Goal: Information Seeking & Learning: Learn about a topic

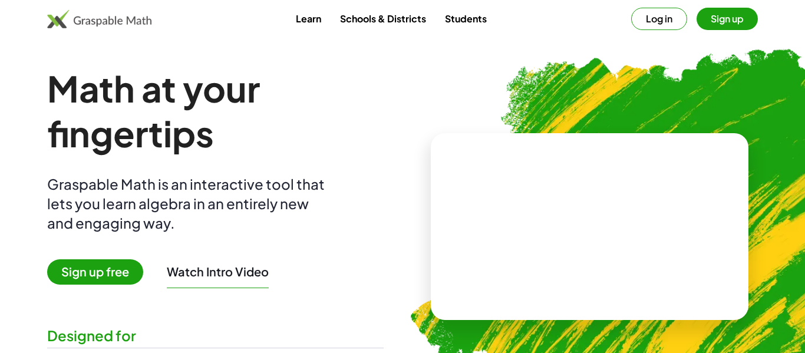
click at [738, 15] on button "Sign up" at bounding box center [726, 19] width 61 height 22
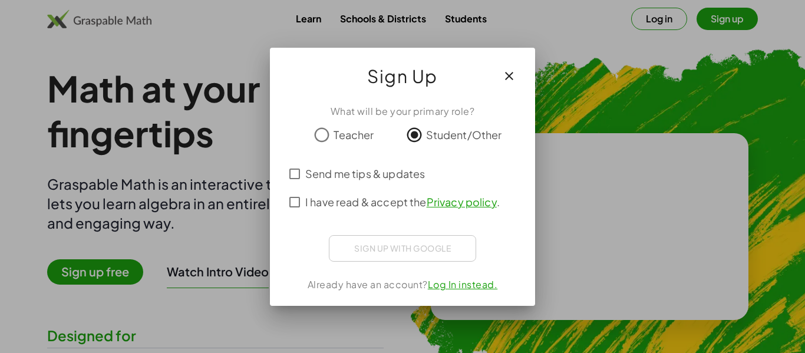
click at [313, 204] on span "I have read & accept the Privacy policy ." at bounding box center [402, 202] width 194 height 16
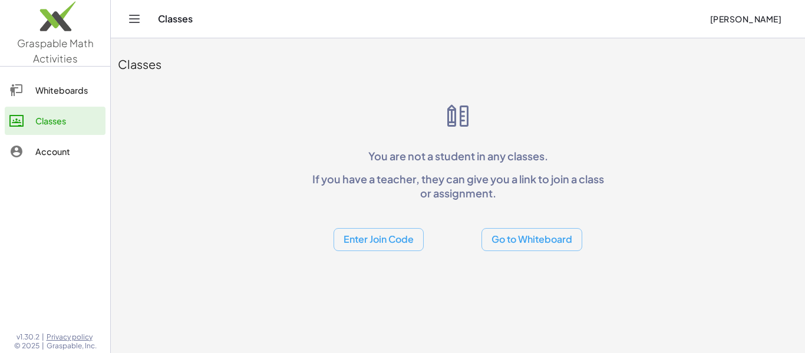
click at [382, 236] on button "Enter Join Code" at bounding box center [378, 239] width 90 height 23
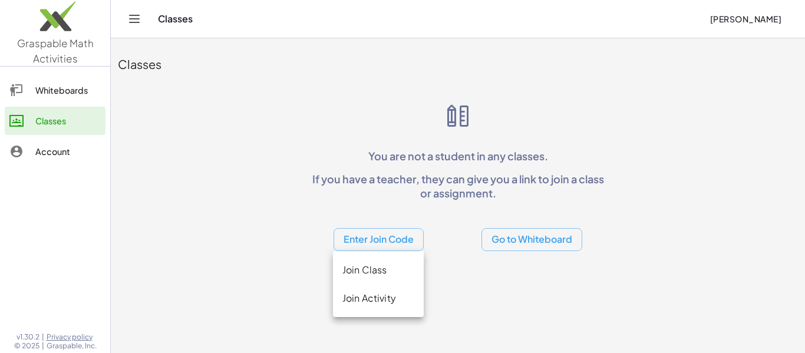
click at [363, 293] on div "Join Activity" at bounding box center [378, 298] width 72 height 14
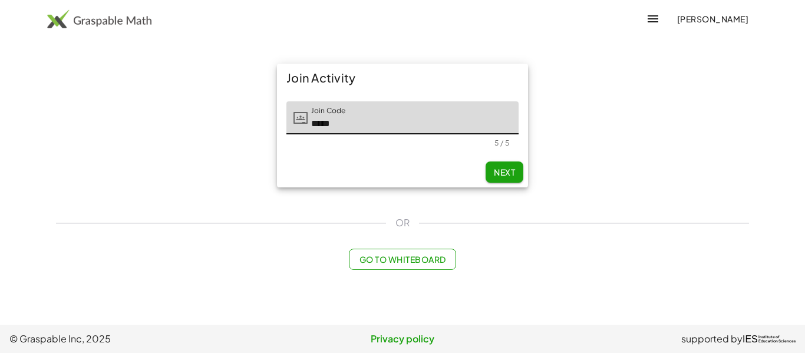
type input "*****"
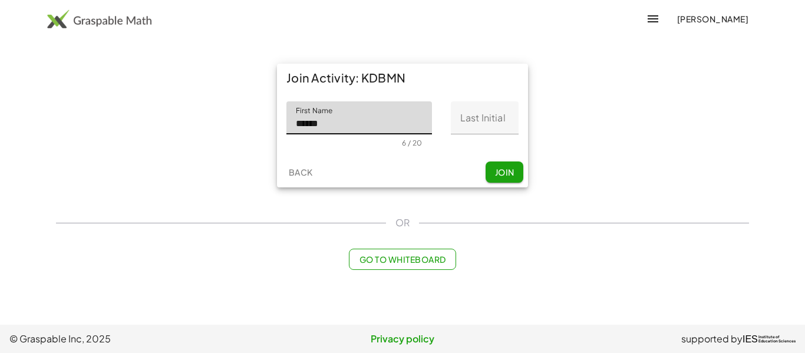
type input "******"
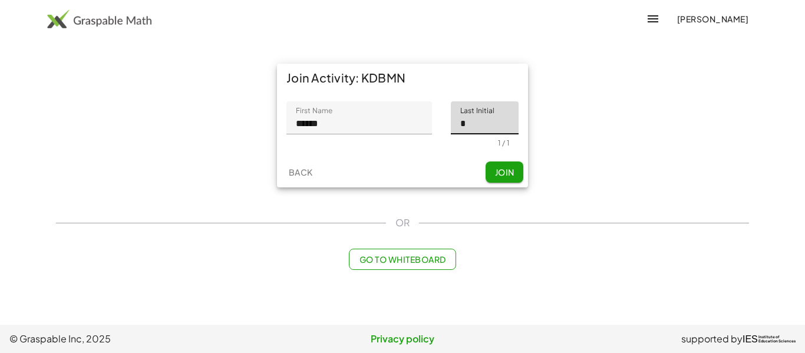
type input "*"
click at [507, 167] on span "Join" at bounding box center [503, 172] width 19 height 11
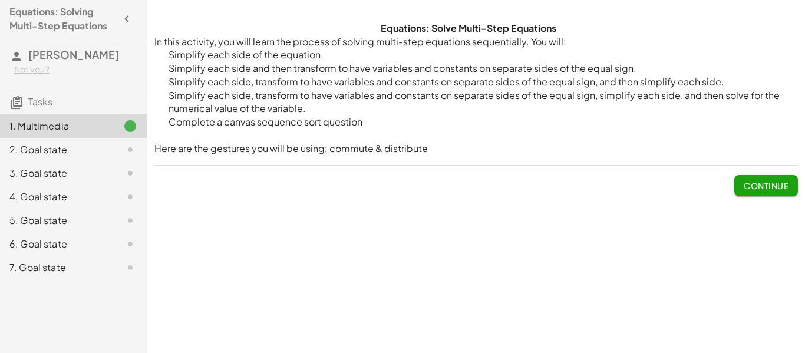
click at [755, 183] on span "Continue" at bounding box center [765, 185] width 45 height 11
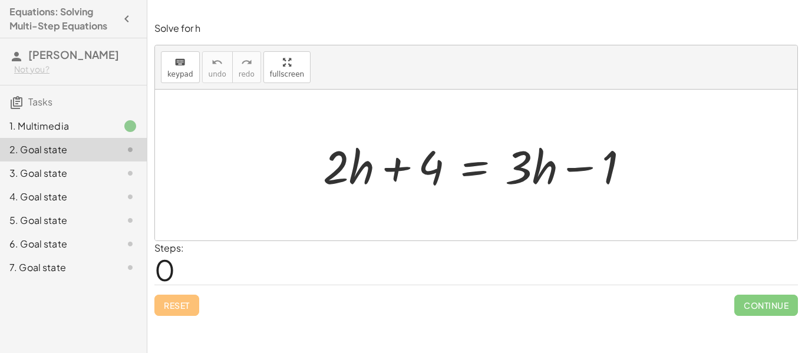
click at [424, 168] on div at bounding box center [480, 165] width 327 height 61
click at [393, 167] on div at bounding box center [480, 165] width 327 height 61
drag, startPoint x: 401, startPoint y: 168, endPoint x: 402, endPoint y: 183, distance: 14.8
click at [402, 183] on div at bounding box center [480, 165] width 327 height 61
click at [399, 164] on div at bounding box center [480, 165] width 327 height 61
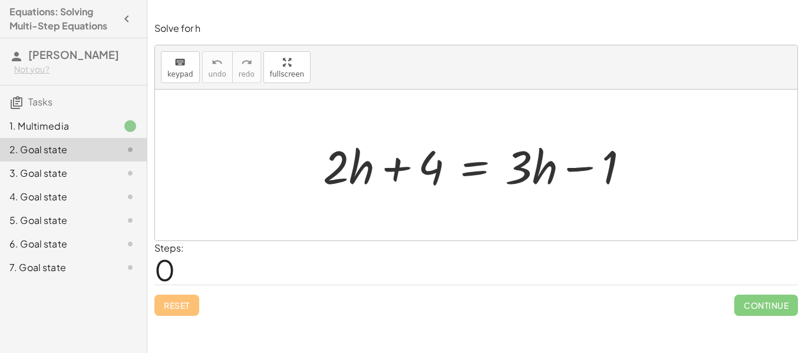
drag, startPoint x: 382, startPoint y: 195, endPoint x: 398, endPoint y: 196, distance: 16.5
click at [398, 196] on div "+ · 2 · h + 4 = + · 3 · h − 1" at bounding box center [476, 165] width 342 height 67
drag, startPoint x: 584, startPoint y: 169, endPoint x: 394, endPoint y: 173, distance: 189.7
click at [394, 173] on div at bounding box center [480, 165] width 327 height 61
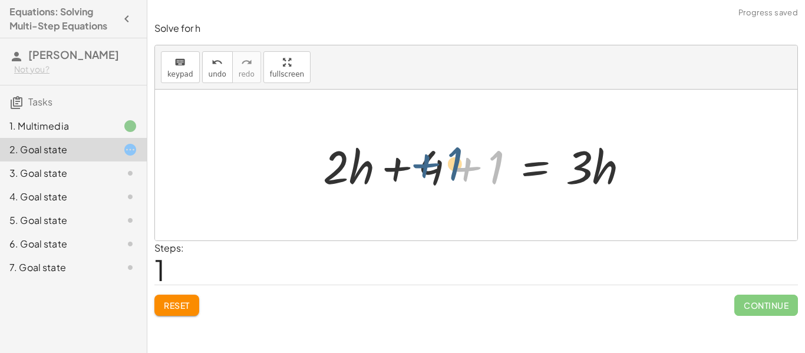
drag, startPoint x: 471, startPoint y: 170, endPoint x: 424, endPoint y: 165, distance: 47.4
click at [424, 165] on div at bounding box center [480, 165] width 327 height 61
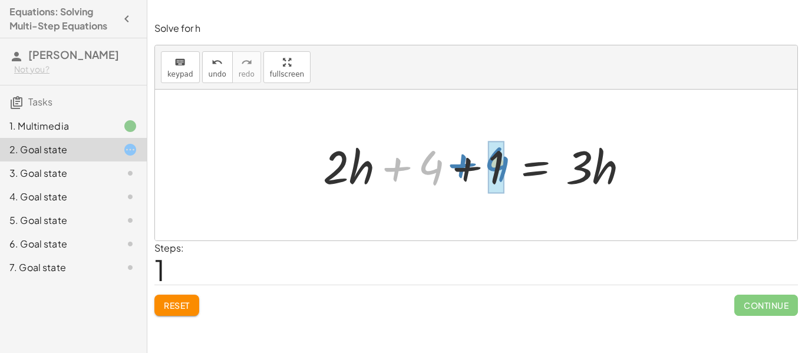
drag, startPoint x: 427, startPoint y: 166, endPoint x: 492, endPoint y: 161, distance: 64.9
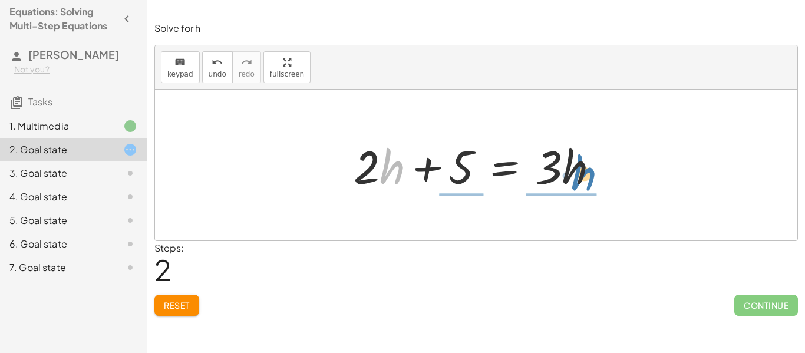
drag, startPoint x: 392, startPoint y: 168, endPoint x: 593, endPoint y: 173, distance: 200.9
click at [593, 173] on div at bounding box center [481, 165] width 266 height 61
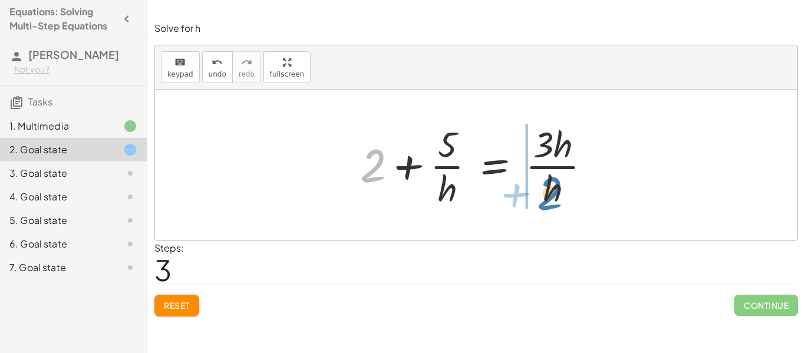
drag, startPoint x: 378, startPoint y: 160, endPoint x: 554, endPoint y: 186, distance: 178.1
click at [554, 186] on div at bounding box center [480, 165] width 252 height 91
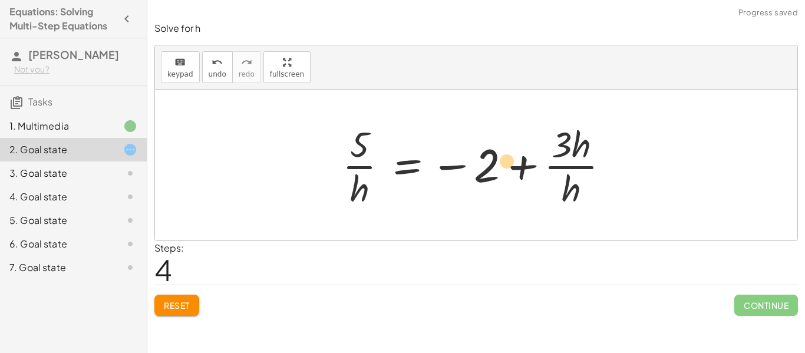
drag, startPoint x: 571, startPoint y: 188, endPoint x: 505, endPoint y: 161, distance: 71.3
click at [505, 161] on div at bounding box center [480, 165] width 288 height 91
drag, startPoint x: 565, startPoint y: 184, endPoint x: 497, endPoint y: 160, distance: 72.3
click at [497, 160] on div at bounding box center [480, 165] width 288 height 91
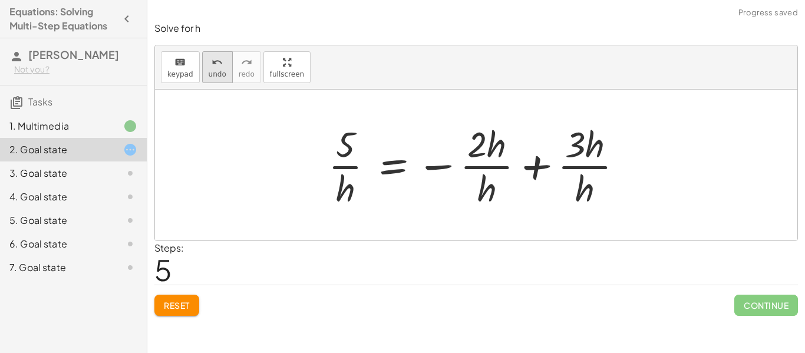
click at [216, 65] on icon "undo" at bounding box center [216, 62] width 11 height 14
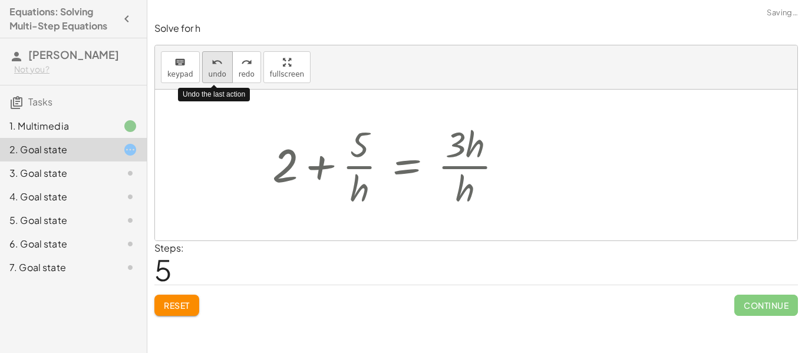
click at [216, 65] on icon "undo" at bounding box center [216, 62] width 11 height 14
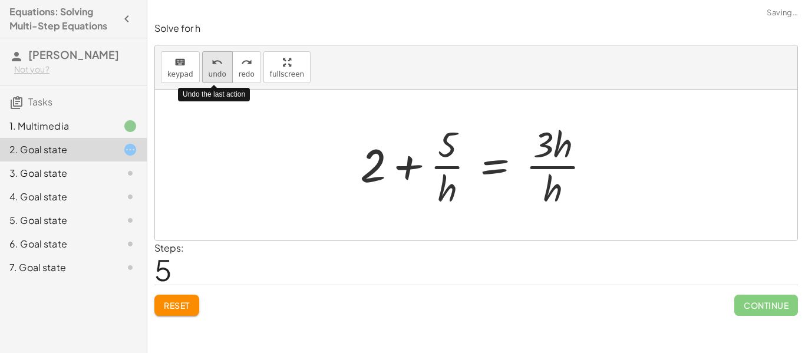
click at [216, 65] on icon "undo" at bounding box center [216, 62] width 11 height 14
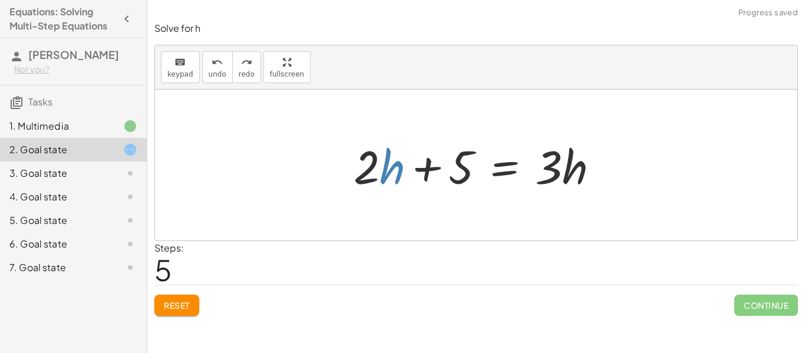
click at [306, 169] on div at bounding box center [476, 165] width 642 height 151
click at [289, 160] on div at bounding box center [476, 165] width 642 height 151
click at [350, 164] on div at bounding box center [481, 165] width 266 height 61
click at [189, 297] on button "Reset" at bounding box center [176, 305] width 45 height 21
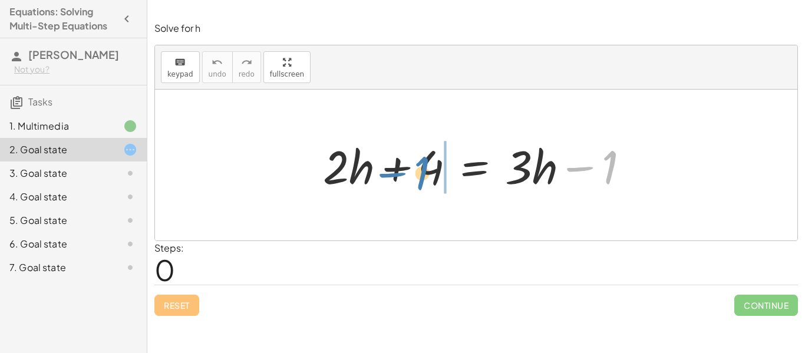
drag, startPoint x: 586, startPoint y: 166, endPoint x: 401, endPoint y: 172, distance: 184.5
click at [401, 172] on div at bounding box center [480, 165] width 327 height 61
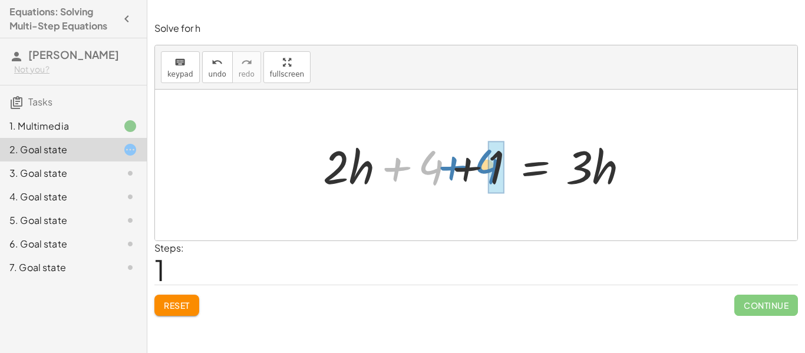
drag, startPoint x: 410, startPoint y: 167, endPoint x: 466, endPoint y: 165, distance: 56.0
click at [466, 165] on div at bounding box center [480, 165] width 327 height 61
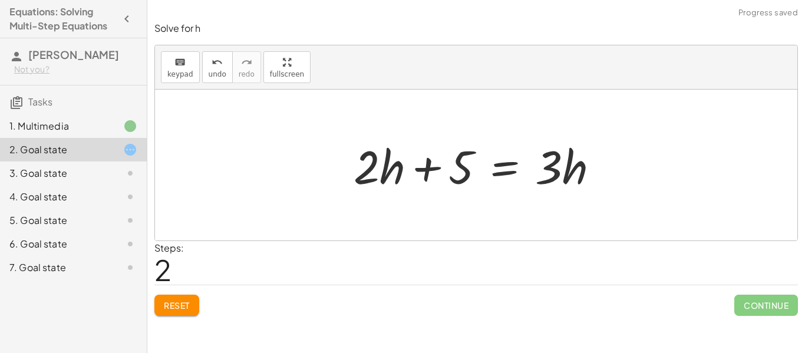
drag, startPoint x: 344, startPoint y: 163, endPoint x: 407, endPoint y: 167, distance: 63.2
click at [407, 167] on div "+ · 2 · h + 4 = + · 3 · h − 1 + · 2 · h + 4 + 1 = · 3 · h + · 2 · h + = · 3 · h…" at bounding box center [476, 165] width 281 height 67
click at [408, 167] on div at bounding box center [481, 165] width 266 height 61
click at [354, 166] on div at bounding box center [481, 165] width 266 height 61
drag, startPoint x: 362, startPoint y: 151, endPoint x: 395, endPoint y: 186, distance: 47.9
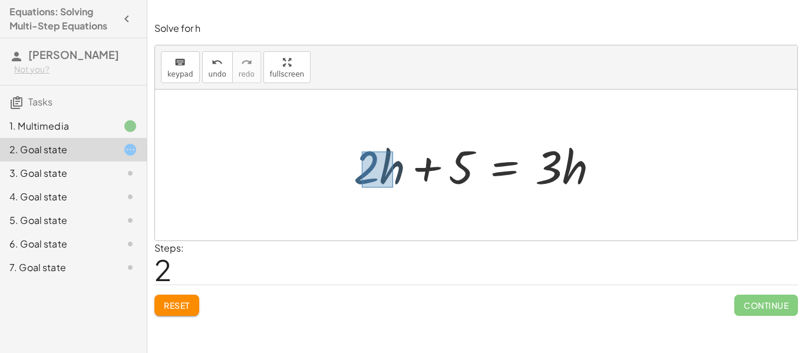
click at [395, 186] on div at bounding box center [481, 165] width 266 height 61
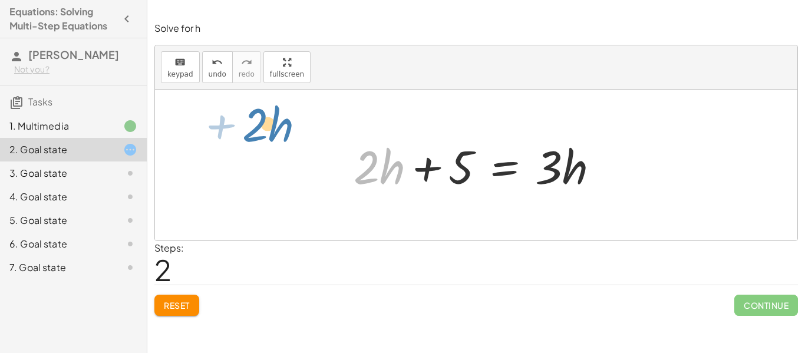
drag, startPoint x: 385, startPoint y: 173, endPoint x: 272, endPoint y: 130, distance: 120.4
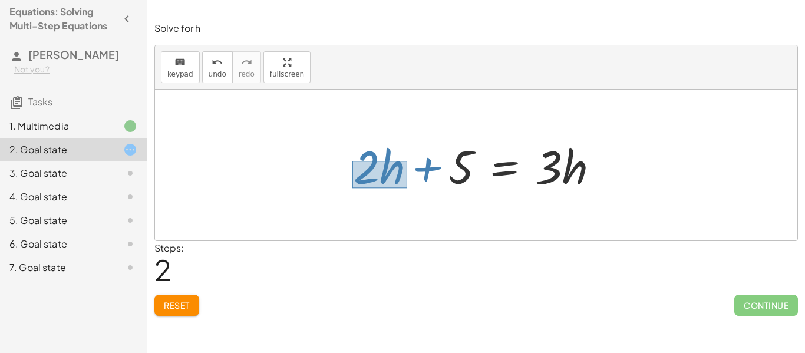
drag, startPoint x: 352, startPoint y: 161, endPoint x: 407, endPoint y: 186, distance: 60.4
click at [407, 186] on div at bounding box center [481, 165] width 266 height 61
drag, startPoint x: 385, startPoint y: 177, endPoint x: 378, endPoint y: 173, distance: 8.5
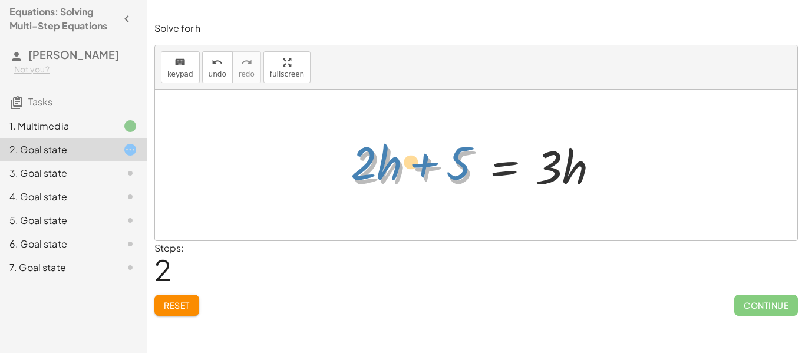
click at [372, 160] on div at bounding box center [481, 165] width 266 height 61
click at [315, 145] on div at bounding box center [476, 165] width 642 height 151
drag, startPoint x: 354, startPoint y: 160, endPoint x: 403, endPoint y: 182, distance: 53.8
click at [403, 182] on div at bounding box center [481, 165] width 266 height 61
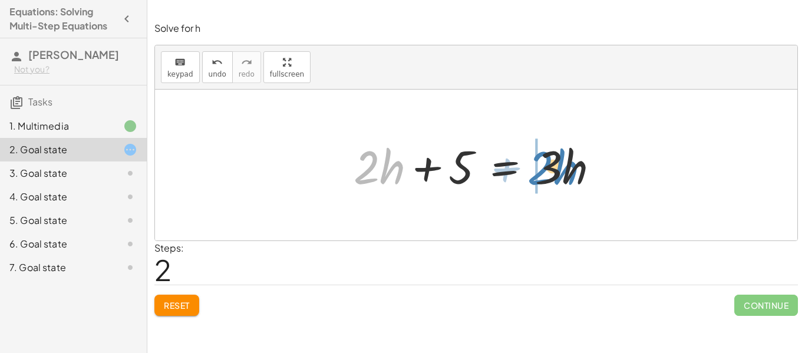
drag, startPoint x: 373, startPoint y: 171, endPoint x: 550, endPoint y: 173, distance: 176.1
click at [550, 173] on div at bounding box center [481, 165] width 266 height 61
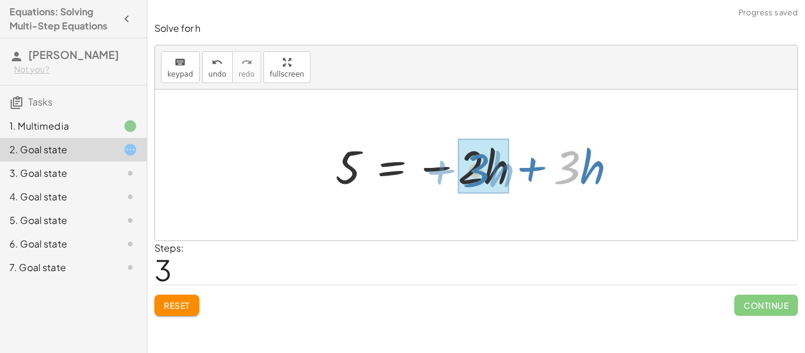
drag, startPoint x: 567, startPoint y: 170, endPoint x: 474, endPoint y: 175, distance: 93.2
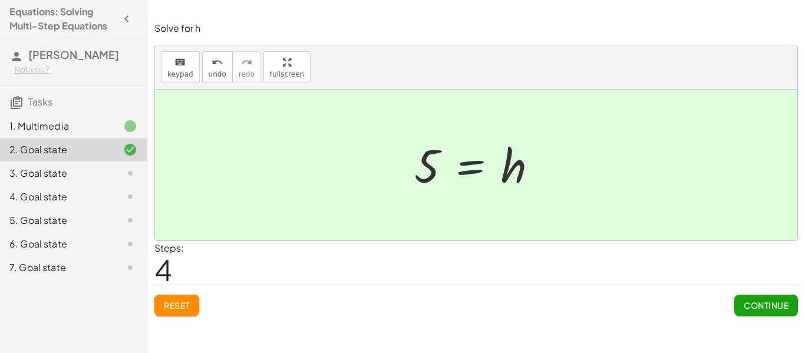
click at [753, 289] on div "Continue" at bounding box center [766, 300] width 64 height 31
click at [747, 305] on span "Continue" at bounding box center [765, 305] width 45 height 11
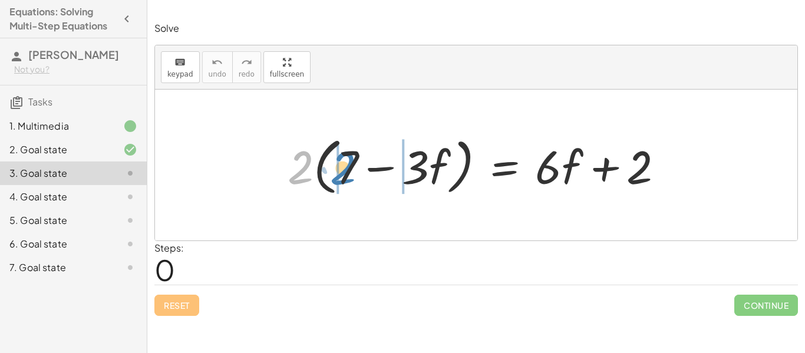
drag, startPoint x: 285, startPoint y: 156, endPoint x: 326, endPoint y: 155, distance: 41.8
click at [326, 155] on div at bounding box center [480, 165] width 397 height 68
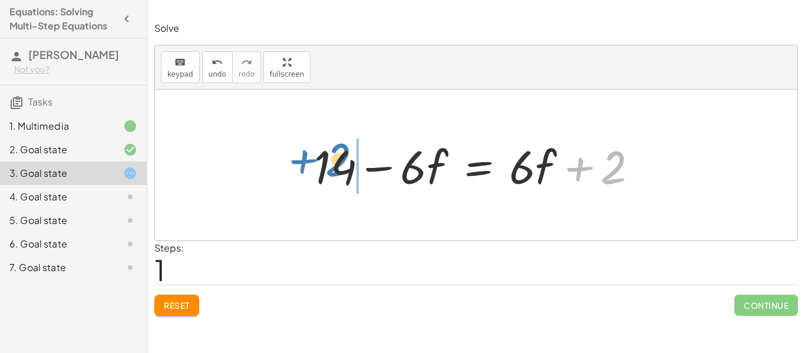
drag, startPoint x: 581, startPoint y: 165, endPoint x: 306, endPoint y: 157, distance: 275.2
click at [306, 157] on div "· 2 · ( + 7 − · 3 · f ) = + · 6 · f + 2 + · 2 · 7 − · 2 · 3 · f = + · 6 · f + 2…" at bounding box center [475, 165] width 359 height 67
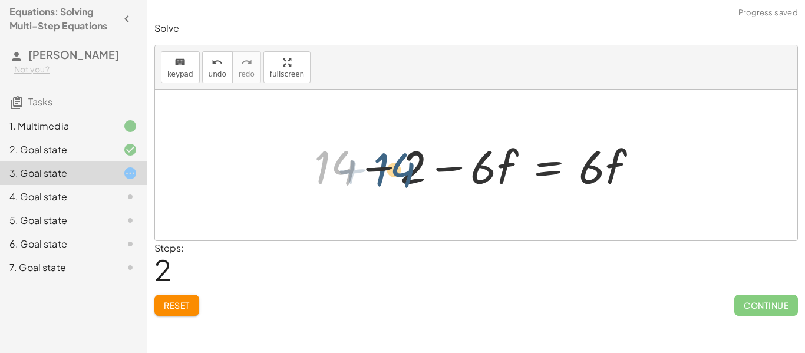
drag, startPoint x: 325, startPoint y: 168, endPoint x: 385, endPoint y: 170, distance: 60.1
click at [385, 170] on div at bounding box center [480, 165] width 345 height 61
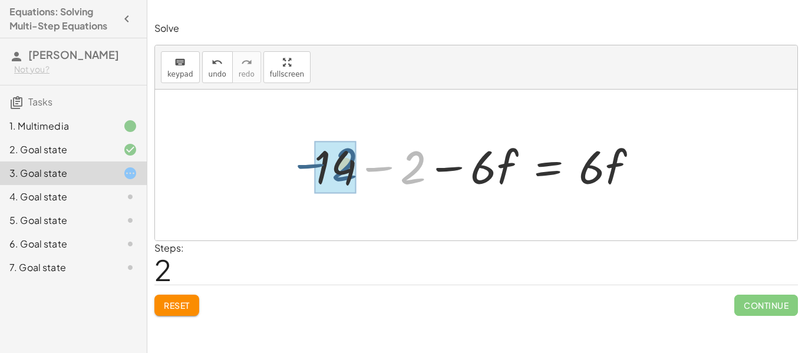
drag, startPoint x: 408, startPoint y: 173, endPoint x: 339, endPoint y: 171, distance: 69.0
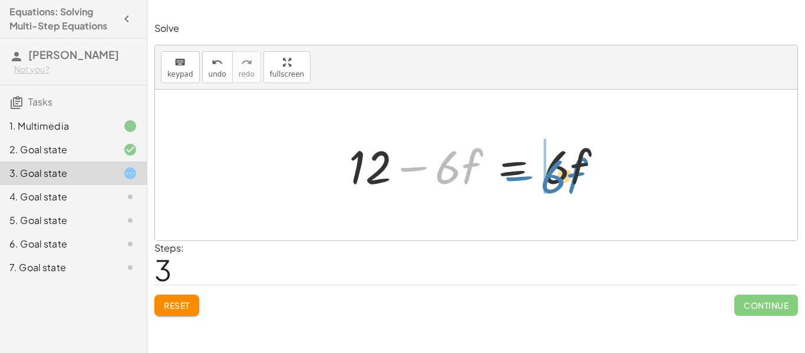
drag, startPoint x: 421, startPoint y: 186, endPoint x: 529, endPoint y: 193, distance: 108.6
click at [529, 193] on div at bounding box center [480, 165] width 275 height 61
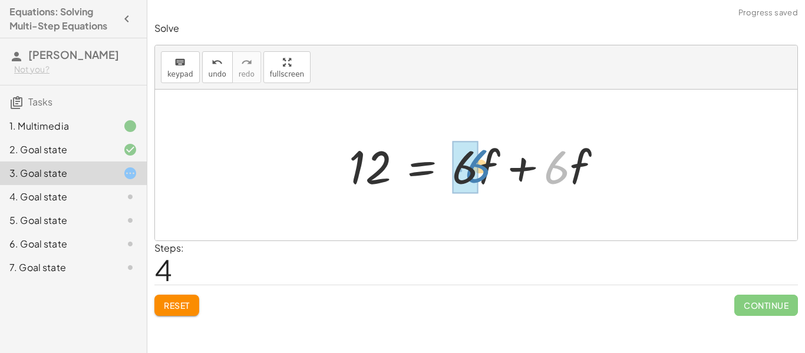
drag, startPoint x: 555, startPoint y: 173, endPoint x: 475, endPoint y: 171, distance: 80.1
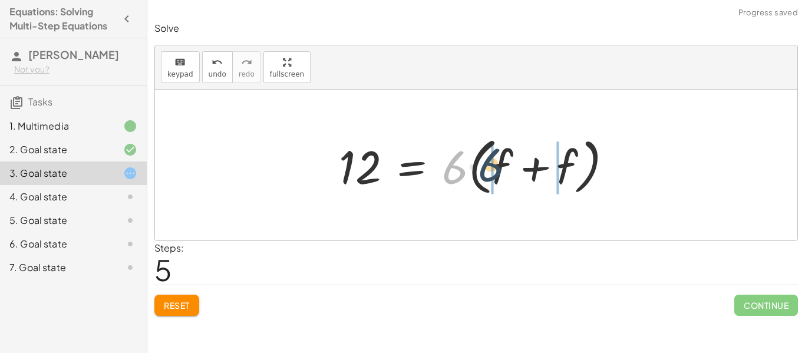
drag, startPoint x: 457, startPoint y: 172, endPoint x: 498, endPoint y: 169, distance: 41.3
click at [498, 169] on div at bounding box center [480, 165] width 295 height 68
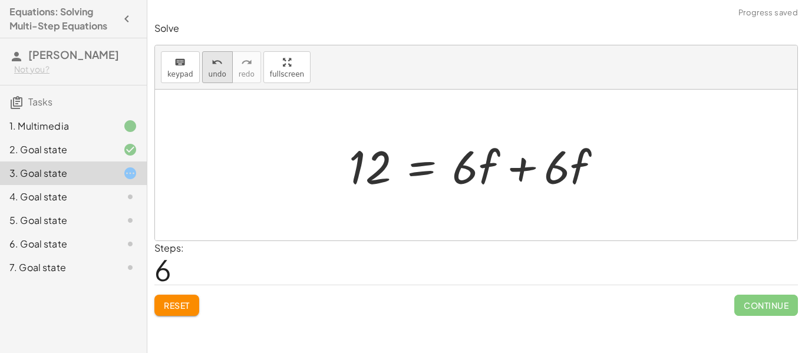
click at [216, 70] on span "undo" at bounding box center [218, 74] width 18 height 8
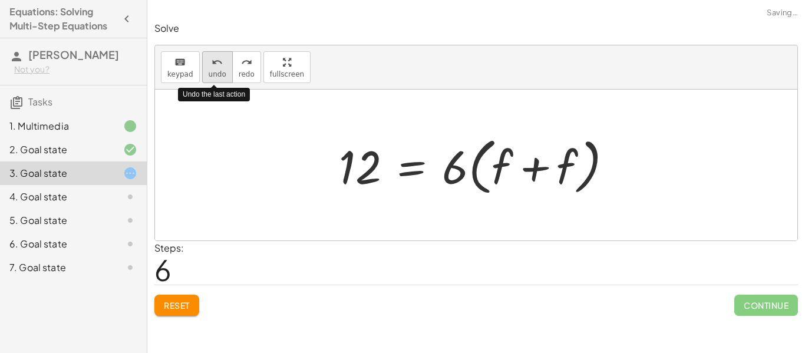
click at [216, 70] on span "undo" at bounding box center [218, 74] width 18 height 8
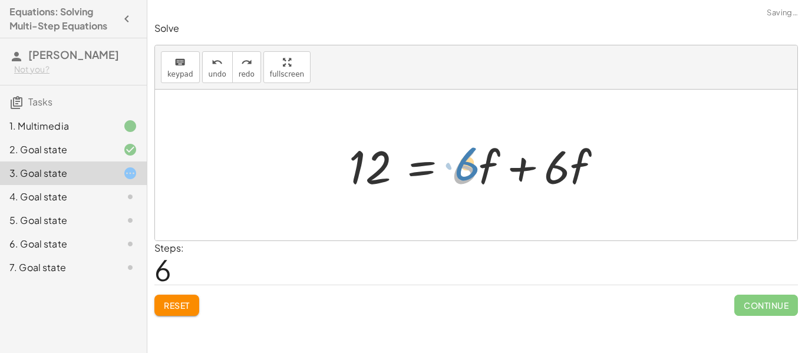
click at [476, 160] on div at bounding box center [480, 165] width 275 height 61
click at [455, 151] on div at bounding box center [480, 165] width 275 height 61
drag, startPoint x: 454, startPoint y: 147, endPoint x: 494, endPoint y: 181, distance: 52.6
click at [494, 181] on div at bounding box center [480, 165] width 275 height 61
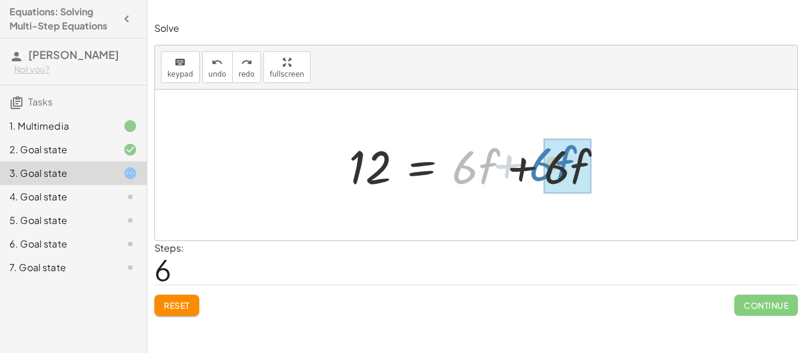
drag, startPoint x: 475, startPoint y: 170, endPoint x: 553, endPoint y: 167, distance: 77.8
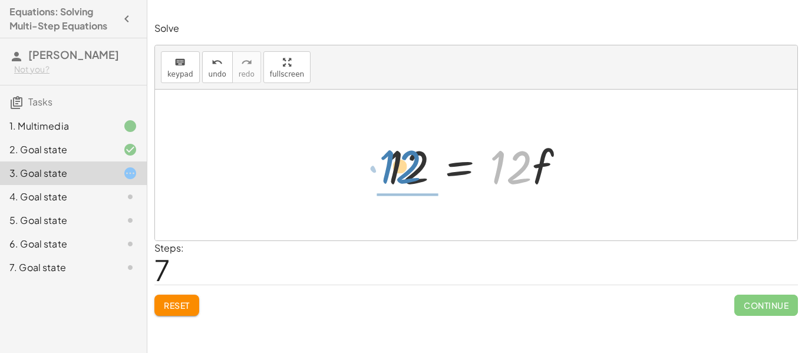
drag, startPoint x: 514, startPoint y: 172, endPoint x: 404, endPoint y: 173, distance: 110.2
click at [404, 173] on div at bounding box center [480, 165] width 199 height 61
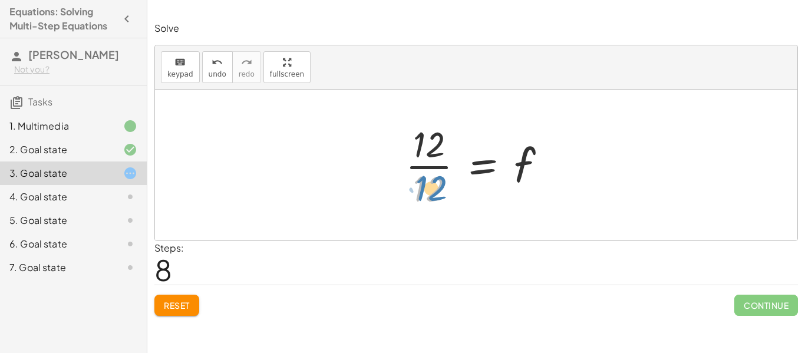
click at [436, 186] on div at bounding box center [480, 165] width 162 height 91
drag, startPoint x: 406, startPoint y: 131, endPoint x: 449, endPoint y: 198, distance: 79.7
click at [449, 198] on div at bounding box center [480, 165] width 162 height 91
click at [290, 167] on div at bounding box center [476, 165] width 642 height 151
click at [271, 161] on div at bounding box center [476, 165] width 642 height 151
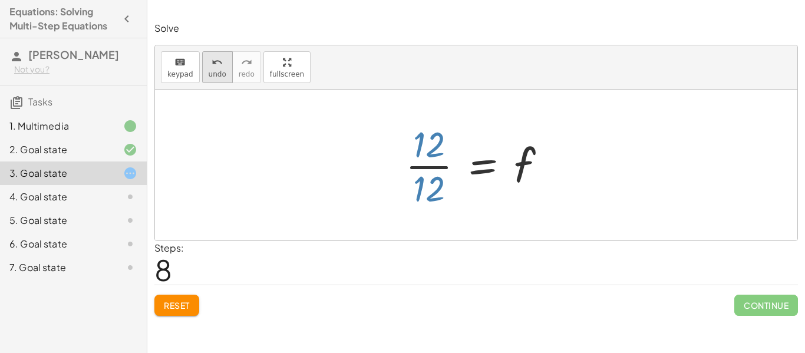
click at [209, 65] on div "undo" at bounding box center [218, 62] width 18 height 14
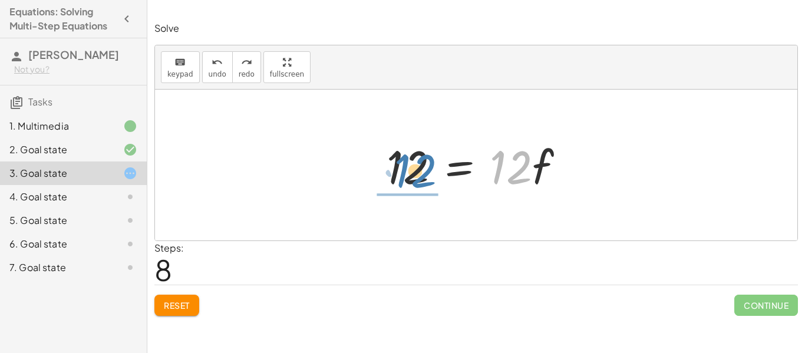
drag, startPoint x: 519, startPoint y: 166, endPoint x: 419, endPoint y: 167, distance: 99.6
click at [419, 167] on div at bounding box center [480, 165] width 199 height 61
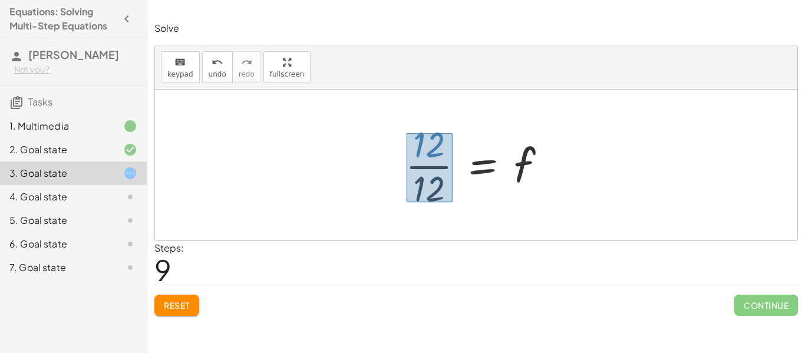
drag, startPoint x: 406, startPoint y: 133, endPoint x: 454, endPoint y: 206, distance: 87.2
click at [454, 206] on div at bounding box center [480, 165] width 162 height 91
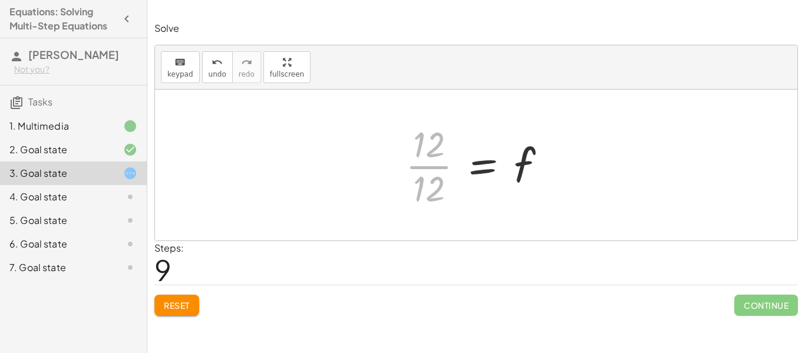
drag, startPoint x: 429, startPoint y: 171, endPoint x: 1, endPoint y: 160, distance: 427.8
click at [1, 160] on main "Equations: Solving Multi-Step Equations [PERSON_NAME] H Not you? Tasks 1. Multi…" at bounding box center [402, 176] width 805 height 353
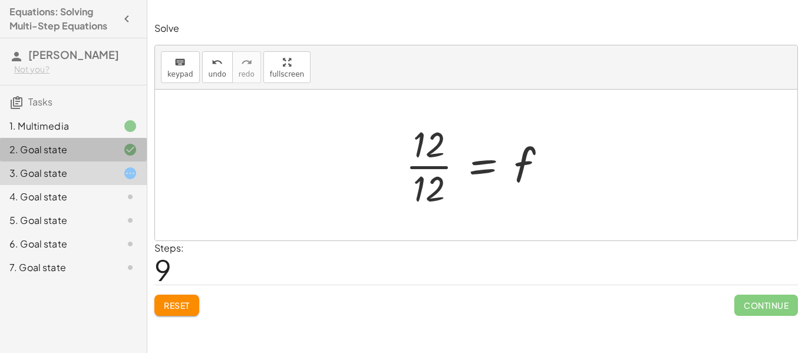
click at [47, 149] on div "2. Goal state" at bounding box center [56, 150] width 95 height 14
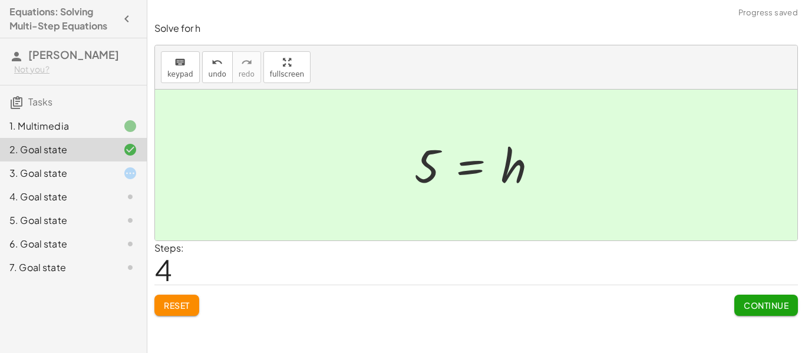
click at [45, 124] on div "1. Multimedia" at bounding box center [56, 126] width 95 height 14
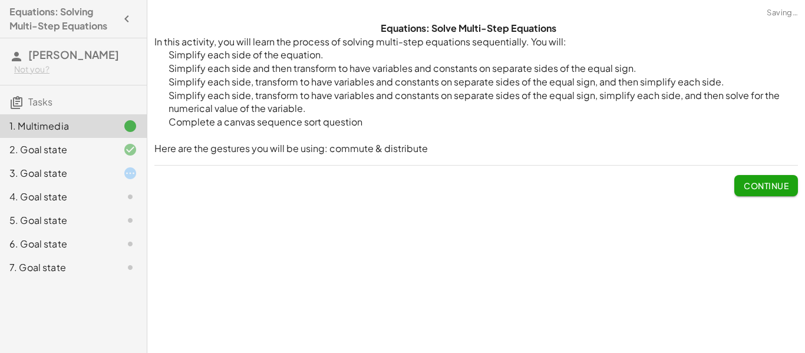
click at [55, 172] on div "3. Goal state" at bounding box center [56, 173] width 95 height 14
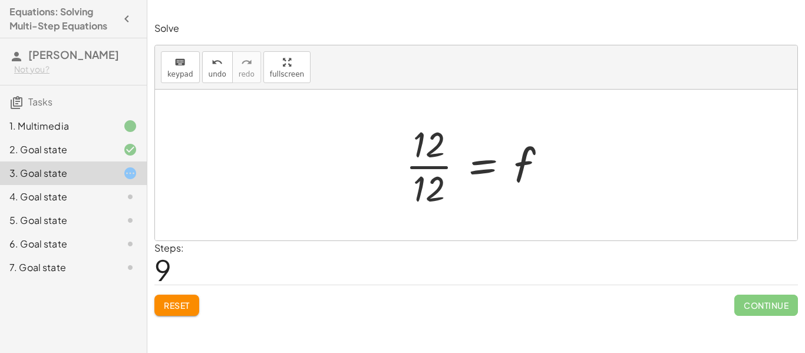
click at [421, 167] on div at bounding box center [480, 165] width 162 height 91
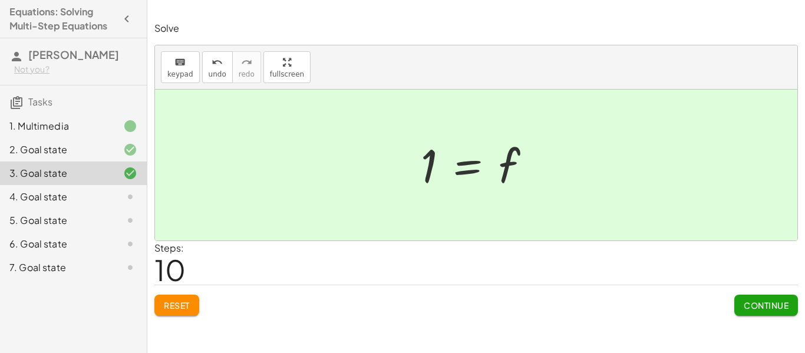
click at [756, 305] on span "Continue" at bounding box center [765, 305] width 45 height 11
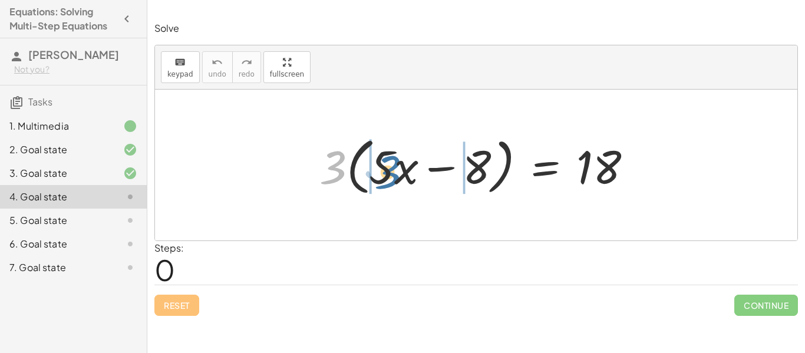
drag, startPoint x: 335, startPoint y: 168, endPoint x: 391, endPoint y: 173, distance: 56.2
click at [391, 173] on div at bounding box center [479, 165] width 333 height 68
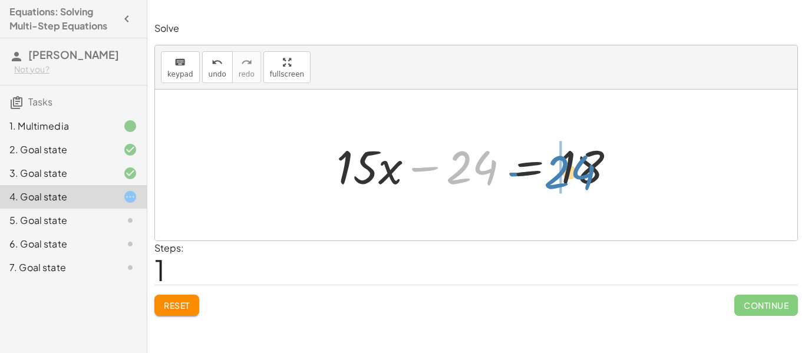
drag, startPoint x: 463, startPoint y: 165, endPoint x: 571, endPoint y: 168, distance: 107.9
click at [571, 168] on div at bounding box center [480, 165] width 300 height 61
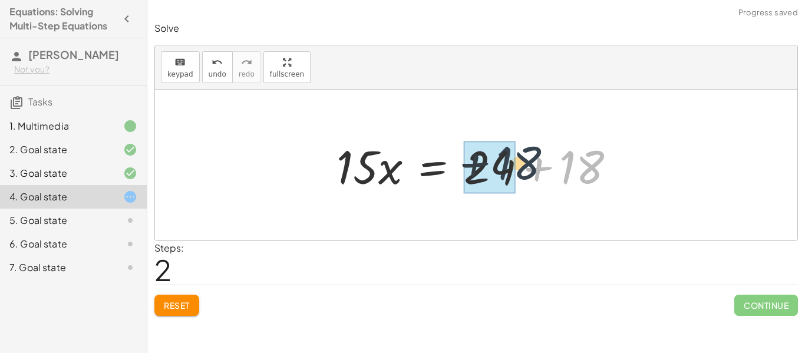
drag, startPoint x: 588, startPoint y: 170, endPoint x: 519, endPoint y: 166, distance: 69.0
click at [519, 166] on div at bounding box center [480, 165] width 300 height 61
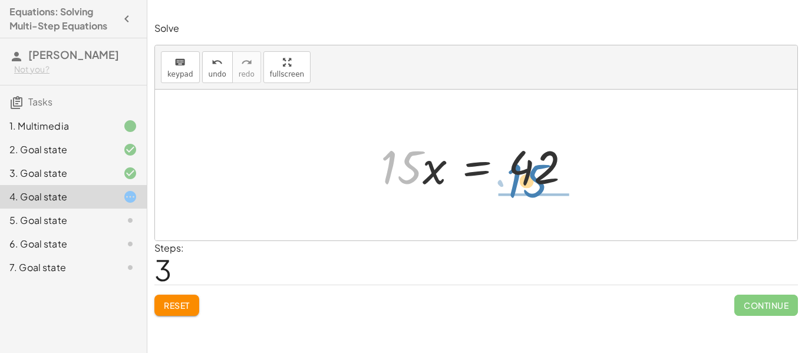
drag, startPoint x: 405, startPoint y: 175, endPoint x: 531, endPoint y: 187, distance: 126.7
click at [531, 187] on div at bounding box center [480, 165] width 211 height 61
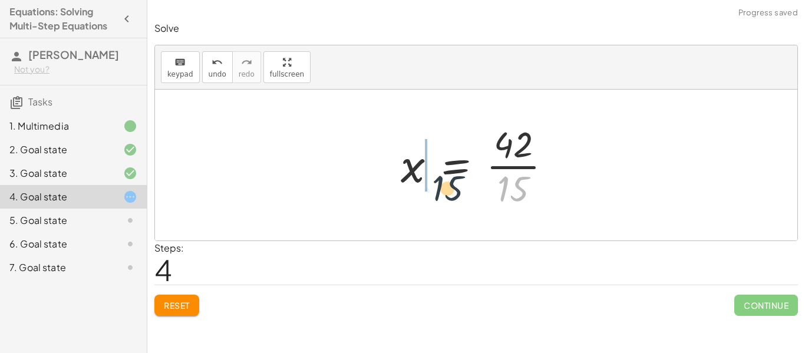
drag, startPoint x: 516, startPoint y: 190, endPoint x: 409, endPoint y: 195, distance: 107.3
click at [409, 195] on div at bounding box center [481, 165] width 172 height 91
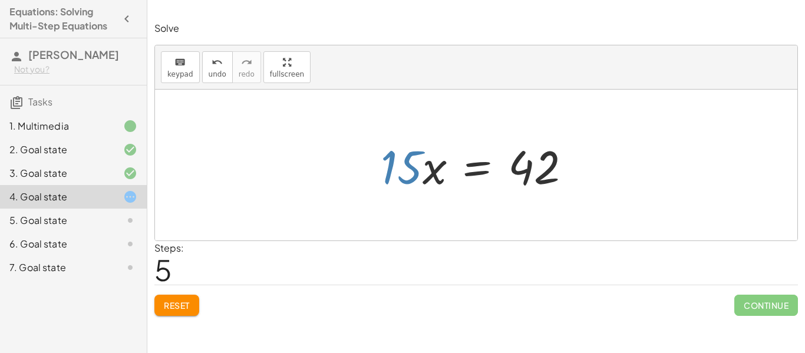
click at [402, 175] on div at bounding box center [480, 165] width 211 height 61
drag, startPoint x: 374, startPoint y: 186, endPoint x: 404, endPoint y: 186, distance: 29.5
click at [404, 186] on div at bounding box center [480, 165] width 211 height 61
drag, startPoint x: 391, startPoint y: 173, endPoint x: 504, endPoint y: 173, distance: 113.7
click at [504, 173] on div at bounding box center [480, 165] width 211 height 61
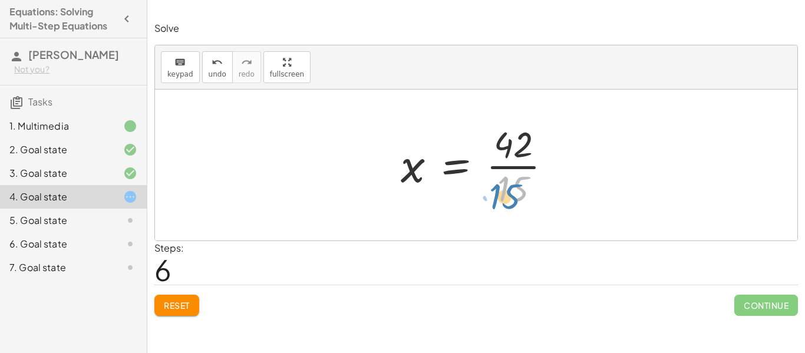
click at [518, 197] on div at bounding box center [481, 165] width 172 height 91
click at [508, 167] on div at bounding box center [481, 165] width 172 height 91
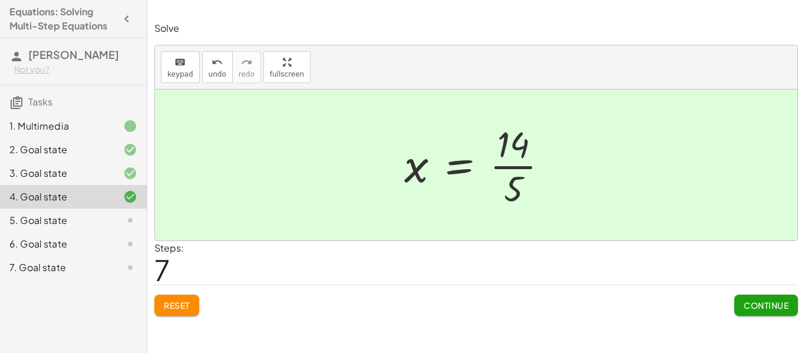
click at [761, 307] on span "Continue" at bounding box center [765, 305] width 45 height 11
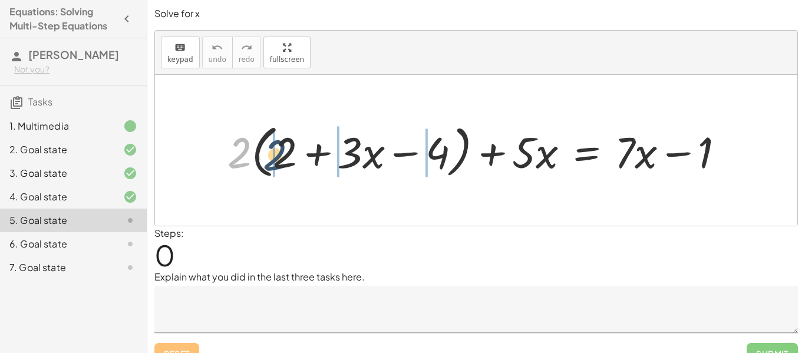
drag, startPoint x: 239, startPoint y: 150, endPoint x: 276, endPoint y: 152, distance: 37.2
click at [276, 152] on div at bounding box center [480, 150] width 518 height 63
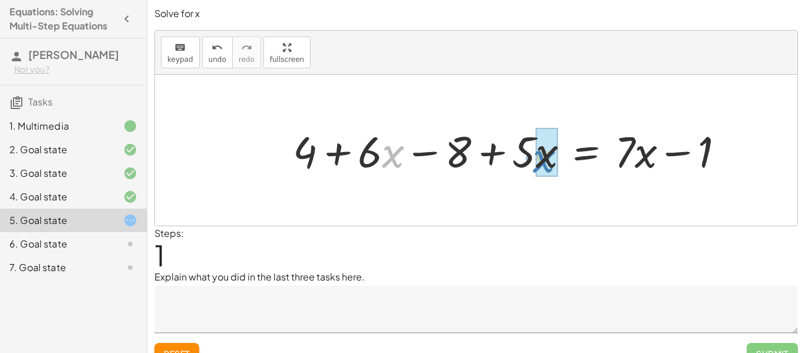
drag, startPoint x: 389, startPoint y: 153, endPoint x: 545, endPoint y: 155, distance: 156.7
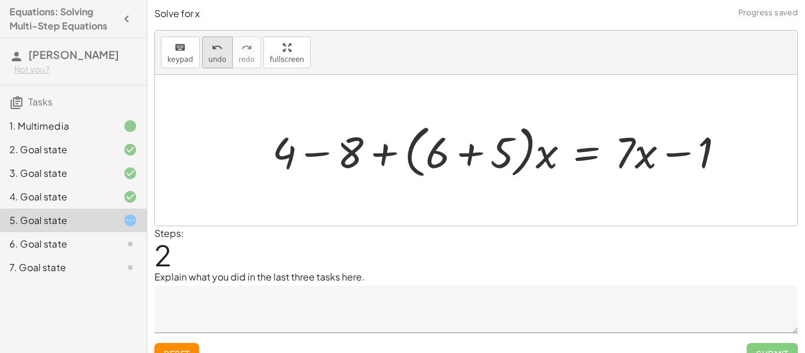
click at [209, 52] on div "undo" at bounding box center [218, 47] width 18 height 14
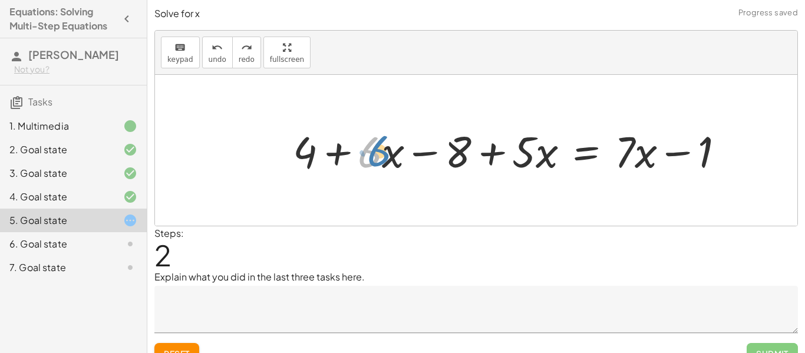
drag, startPoint x: 369, startPoint y: 148, endPoint x: 378, endPoint y: 146, distance: 9.0
click at [378, 146] on div at bounding box center [513, 150] width 452 height 57
drag, startPoint x: 359, startPoint y: 133, endPoint x: 404, endPoint y: 171, distance: 58.9
click at [404, 171] on div at bounding box center [513, 150] width 452 height 57
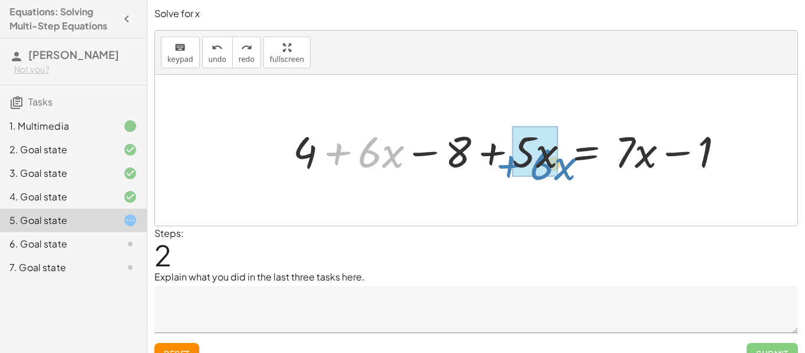
drag, startPoint x: 383, startPoint y: 157, endPoint x: 550, endPoint y: 162, distance: 166.8
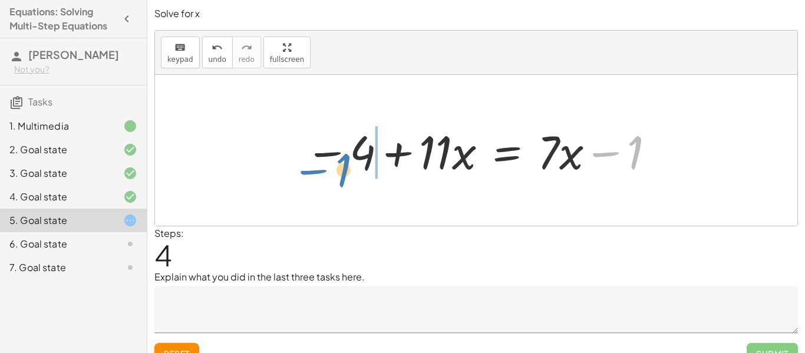
drag, startPoint x: 639, startPoint y: 156, endPoint x: 344, endPoint y: 170, distance: 294.9
click at [344, 170] on div at bounding box center [480, 150] width 363 height 61
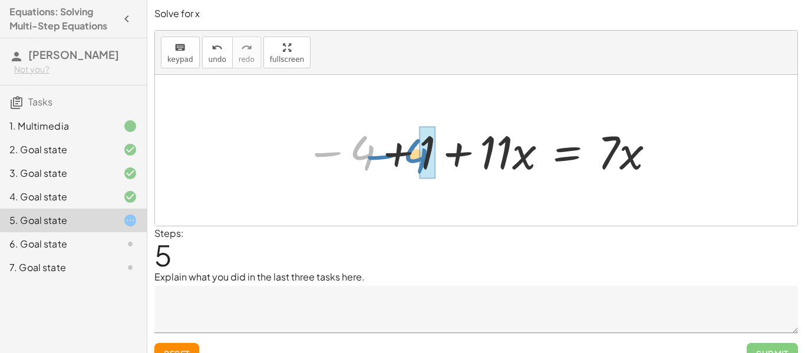
drag, startPoint x: 355, startPoint y: 156, endPoint x: 424, endPoint y: 158, distance: 69.0
click at [424, 158] on div at bounding box center [480, 150] width 363 height 61
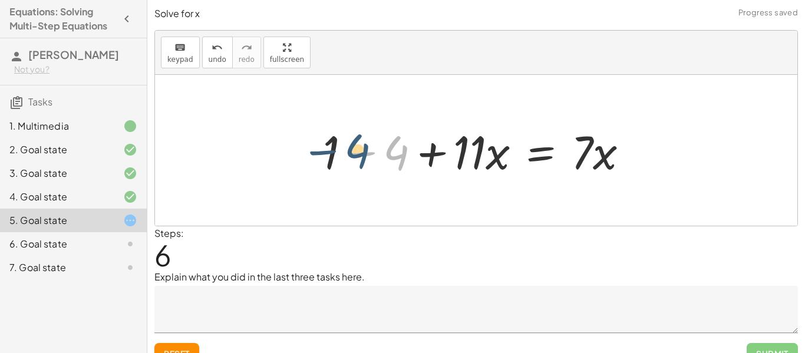
drag, startPoint x: 404, startPoint y: 155, endPoint x: 363, endPoint y: 153, distance: 40.1
click at [363, 153] on div at bounding box center [480, 150] width 326 height 61
drag, startPoint x: 399, startPoint y: 157, endPoint x: 343, endPoint y: 154, distance: 56.0
click at [343, 154] on div at bounding box center [480, 150] width 326 height 61
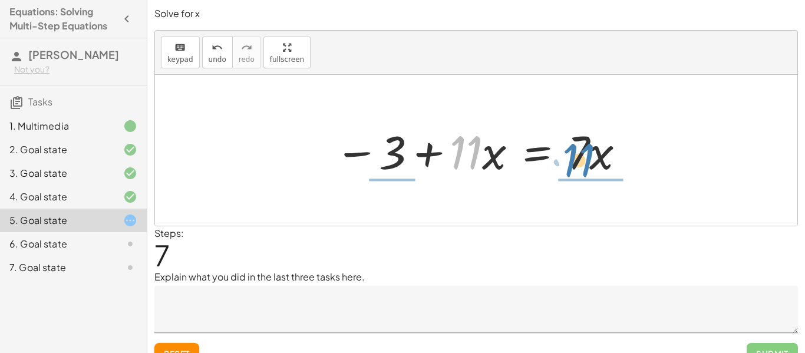
drag, startPoint x: 468, startPoint y: 155, endPoint x: 581, endPoint y: 159, distance: 112.6
click at [581, 159] on div at bounding box center [480, 150] width 303 height 61
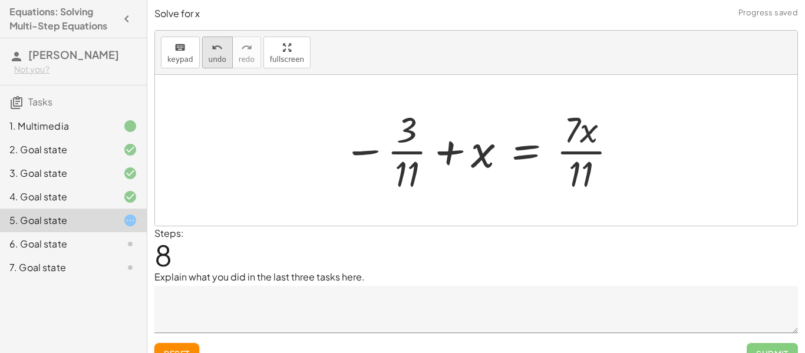
click at [209, 47] on div "undo" at bounding box center [218, 47] width 18 height 14
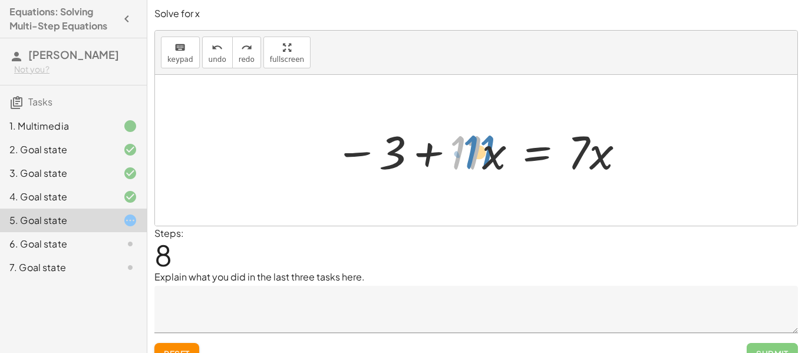
drag, startPoint x: 467, startPoint y: 151, endPoint x: 478, endPoint y: 150, distance: 10.6
click at [478, 150] on div at bounding box center [480, 150] width 303 height 61
drag, startPoint x: 449, startPoint y: 133, endPoint x: 505, endPoint y: 173, distance: 69.2
click at [505, 173] on div at bounding box center [480, 150] width 303 height 61
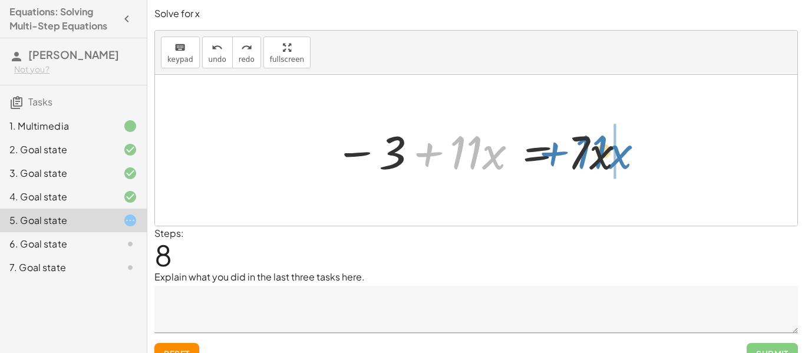
drag, startPoint x: 469, startPoint y: 157, endPoint x: 597, endPoint y: 156, distance: 128.4
click at [597, 156] on div at bounding box center [480, 150] width 303 height 61
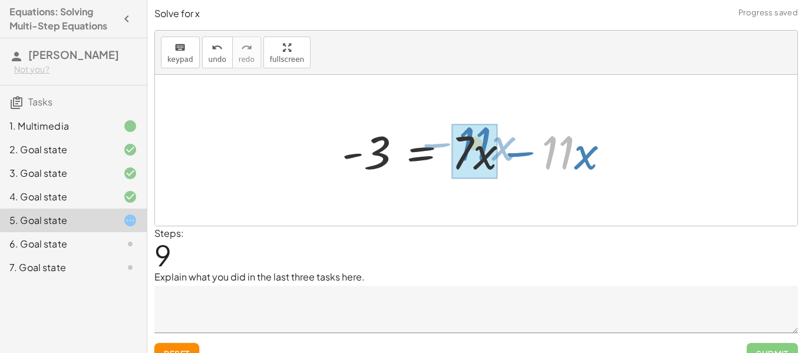
drag, startPoint x: 570, startPoint y: 152, endPoint x: 487, endPoint y: 144, distance: 83.5
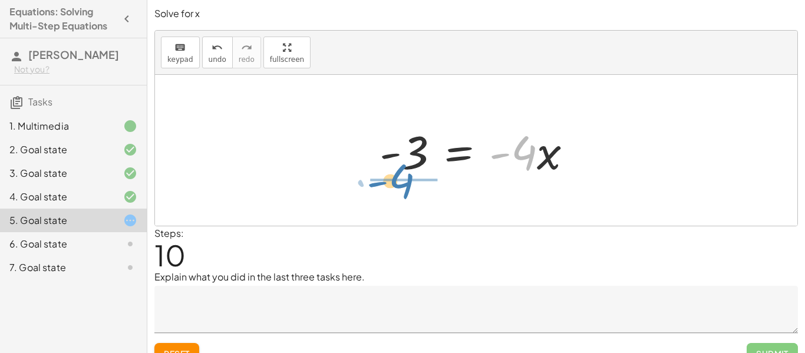
drag, startPoint x: 532, startPoint y: 159, endPoint x: 424, endPoint y: 179, distance: 109.6
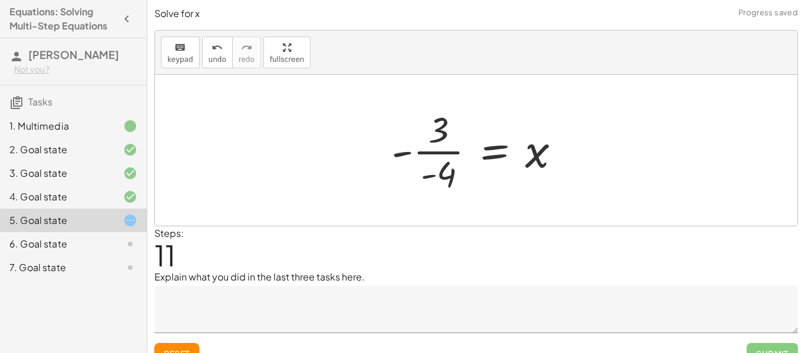
click at [432, 153] on div at bounding box center [480, 150] width 190 height 91
click at [215, 56] on span "undo" at bounding box center [218, 59] width 18 height 8
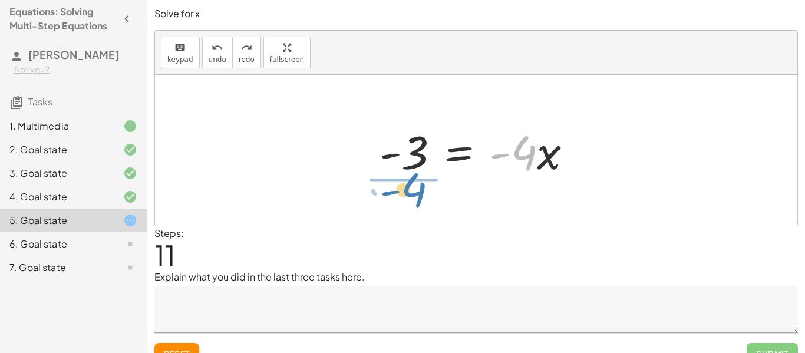
drag, startPoint x: 520, startPoint y: 153, endPoint x: 409, endPoint y: 191, distance: 116.6
click at [409, 191] on div "+ · 2 · ( + 2 + · 3 · x − 4 ) + · 5 · x = + · 7 · x − 1 + · 2 · 2 + · 2 · 3 · x…" at bounding box center [476, 150] width 642 height 151
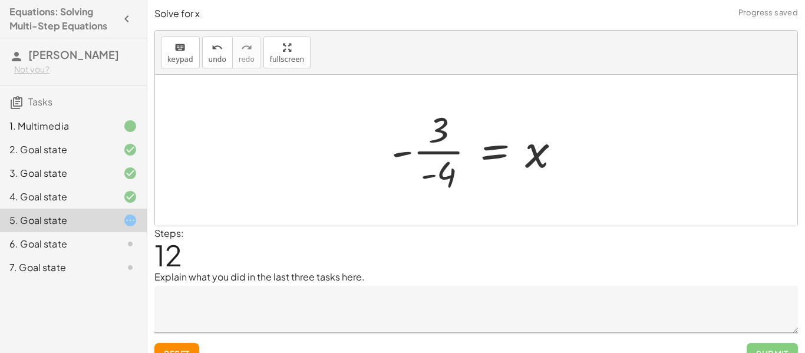
click at [424, 152] on div at bounding box center [480, 150] width 190 height 91
click at [431, 150] on div at bounding box center [480, 150] width 190 height 91
click at [431, 150] on div at bounding box center [454, 150] width 243 height 58
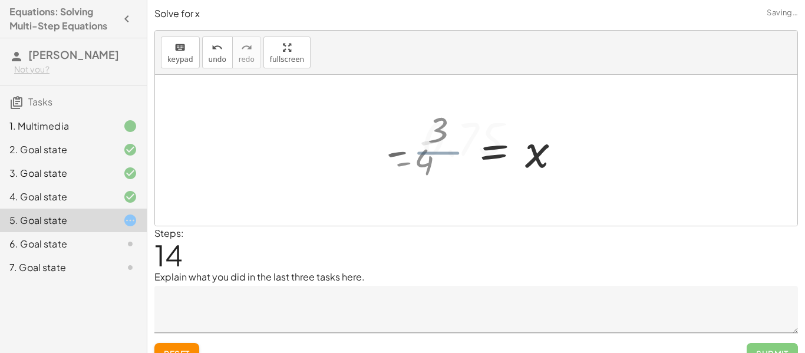
click at [431, 150] on div at bounding box center [476, 150] width 200 height 58
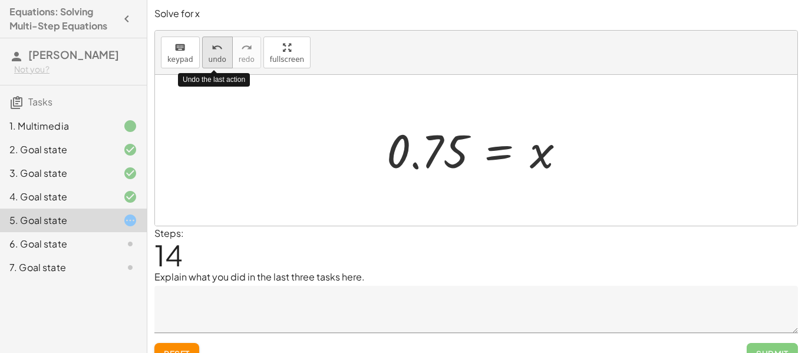
click at [217, 49] on icon "undo" at bounding box center [216, 48] width 11 height 14
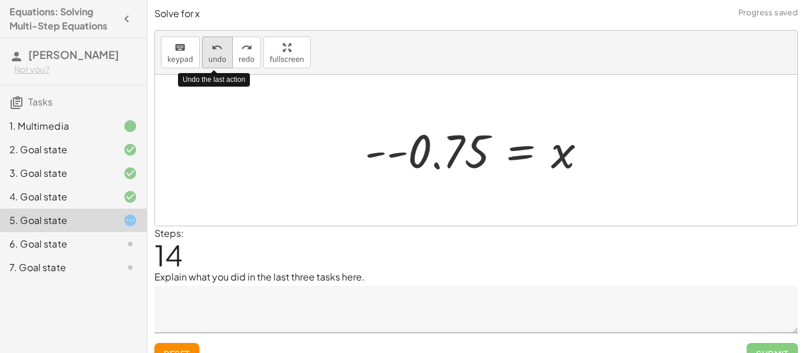
click at [217, 49] on icon "undo" at bounding box center [216, 48] width 11 height 14
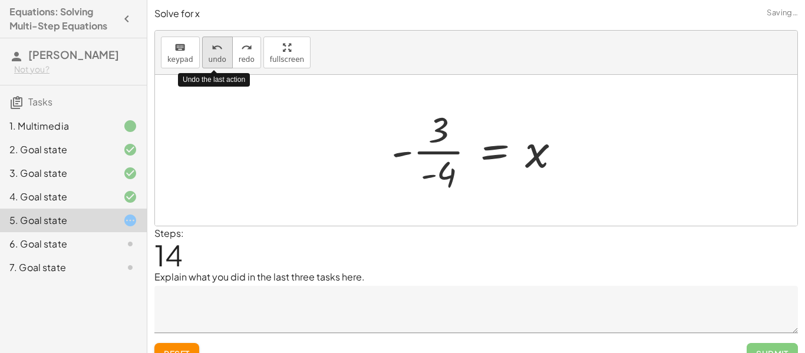
click at [217, 49] on icon "undo" at bounding box center [216, 48] width 11 height 14
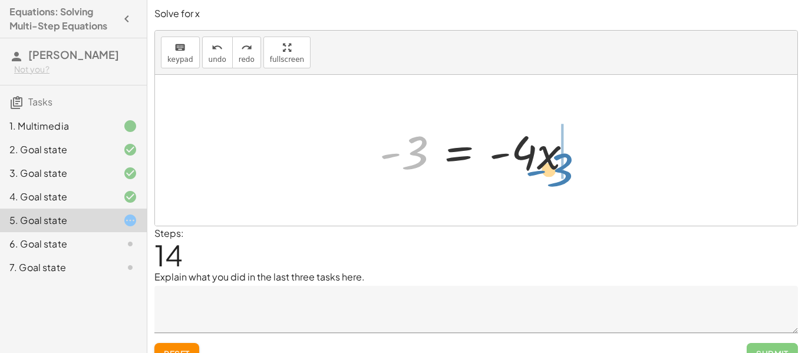
drag, startPoint x: 405, startPoint y: 158, endPoint x: 550, endPoint y: 174, distance: 145.8
click at [550, 174] on div at bounding box center [480, 150] width 214 height 61
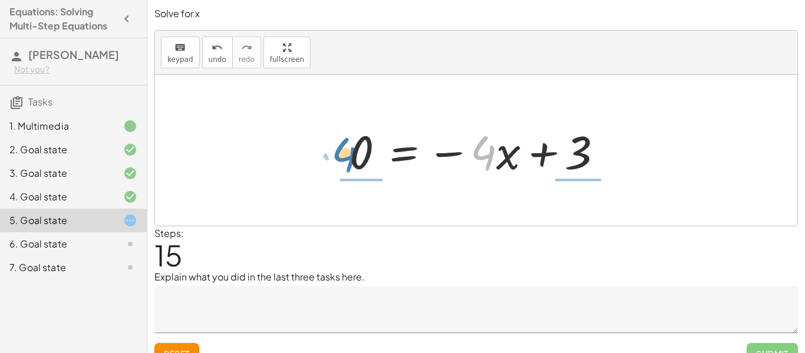
drag, startPoint x: 487, startPoint y: 153, endPoint x: 346, endPoint y: 155, distance: 140.8
click at [346, 155] on div at bounding box center [480, 150] width 275 height 61
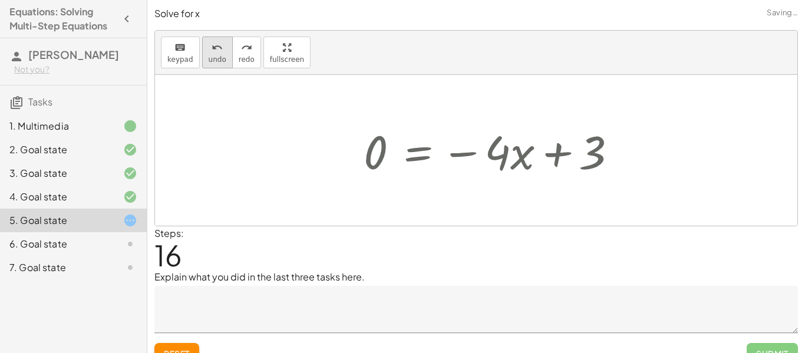
click at [221, 55] on span "undo" at bounding box center [218, 59] width 18 height 8
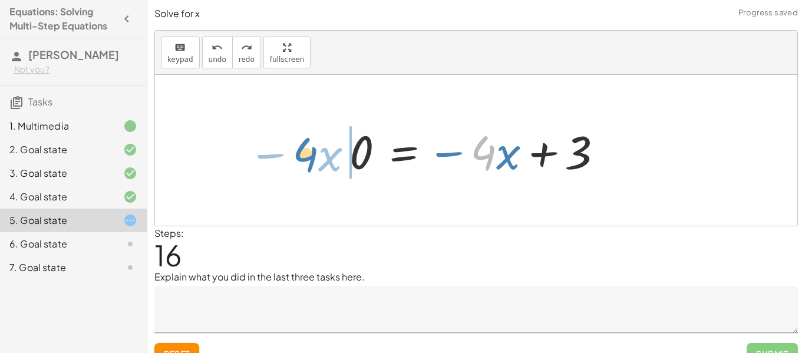
drag, startPoint x: 477, startPoint y: 151, endPoint x: 300, endPoint y: 149, distance: 177.3
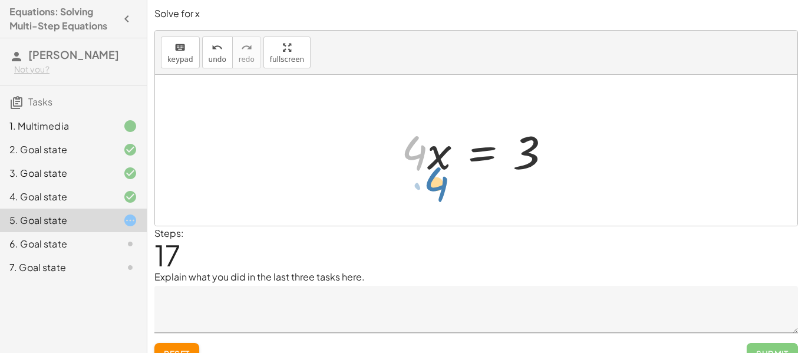
drag, startPoint x: 421, startPoint y: 154, endPoint x: 443, endPoint y: 186, distance: 38.1
click at [443, 186] on div "+ · 2 · ( + 2 + · 3 · x − 4 ) + · 5 · x = + · 7 · x − 1 + · 2 · 2 + · 2 · 3 · x…" at bounding box center [476, 150] width 642 height 151
drag, startPoint x: 415, startPoint y: 151, endPoint x: 528, endPoint y: 184, distance: 117.4
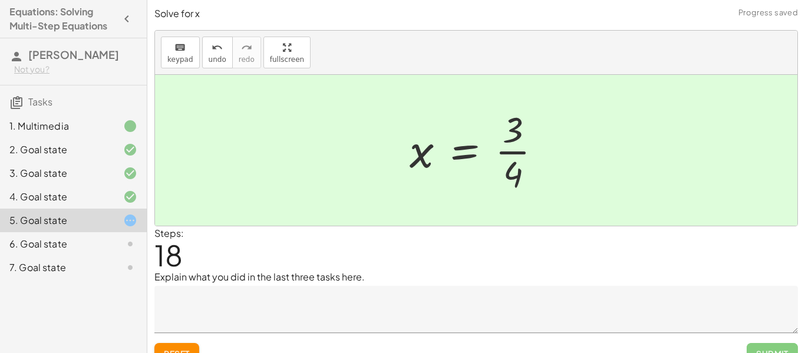
scroll to position [18, 0]
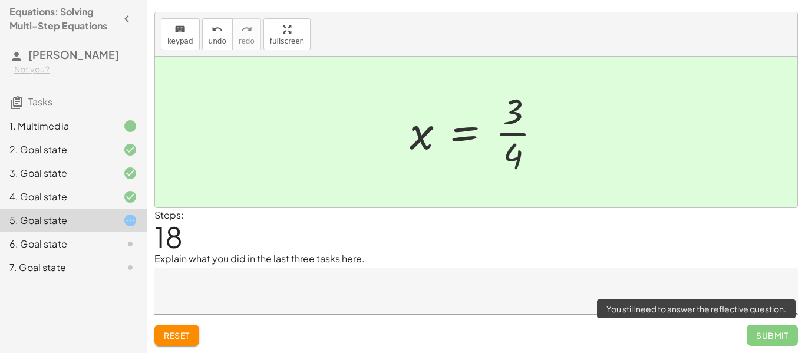
click at [766, 333] on span "Submit" at bounding box center [771, 335] width 51 height 21
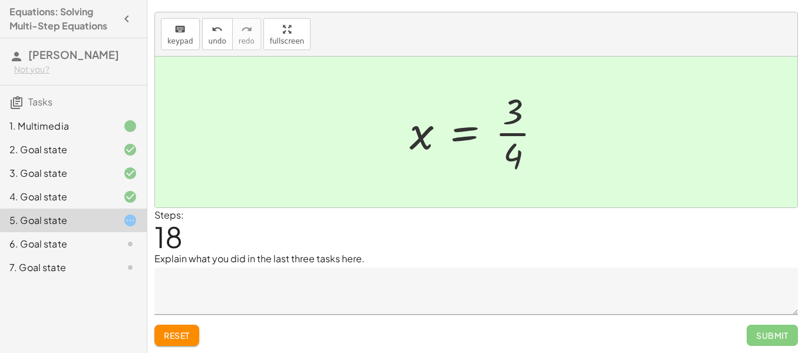
scroll to position [18, 0]
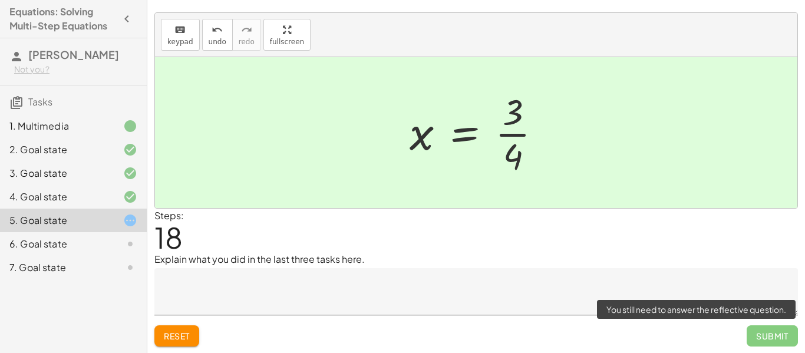
click at [765, 333] on span "Submit" at bounding box center [771, 335] width 51 height 21
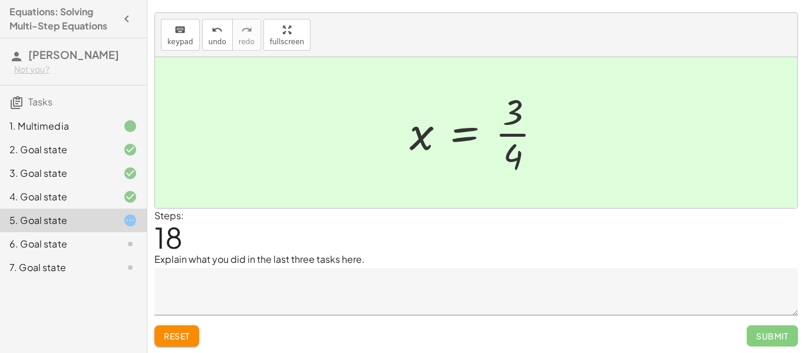
scroll to position [0, 0]
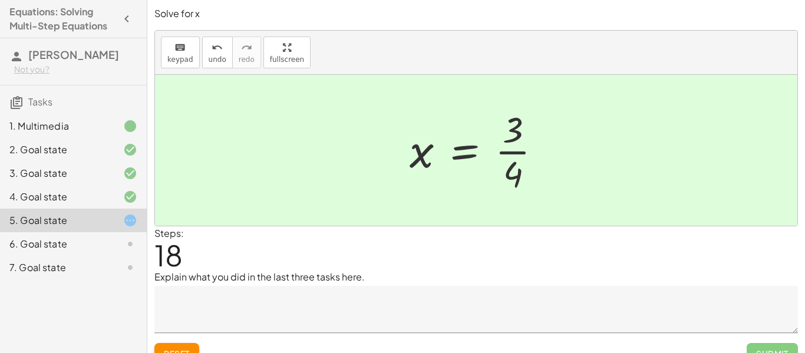
click at [657, 185] on div at bounding box center [476, 150] width 642 height 151
click at [49, 241] on div "6. Goal state" at bounding box center [56, 244] width 95 height 14
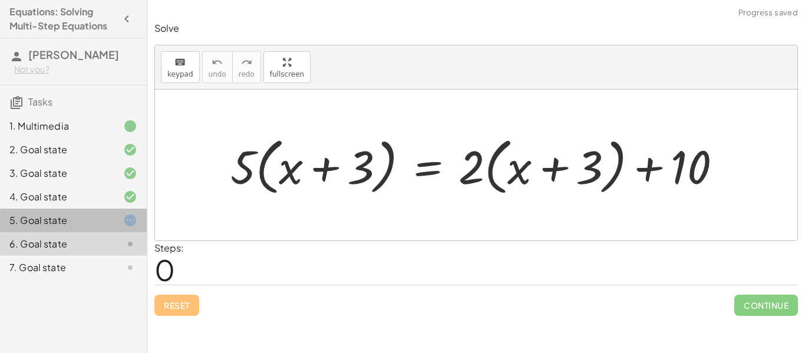
click at [46, 217] on div "5. Goal state" at bounding box center [56, 220] width 95 height 14
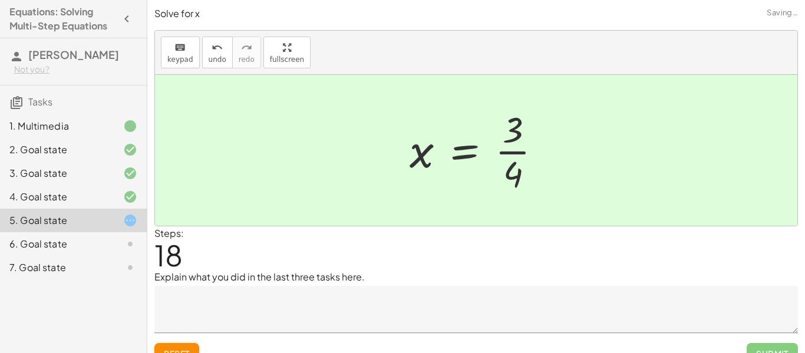
scroll to position [18, 0]
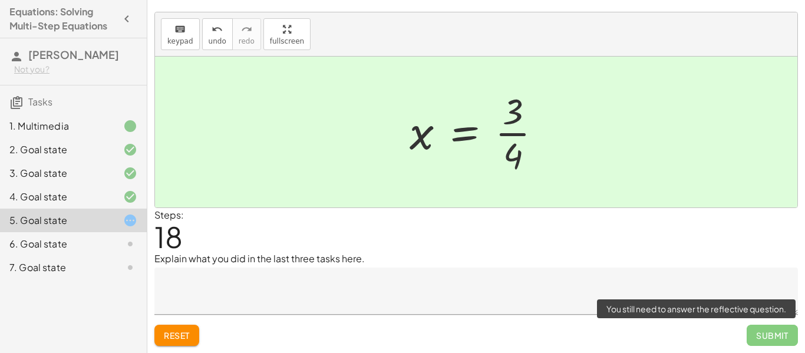
click at [761, 336] on span "Submit" at bounding box center [771, 335] width 51 height 21
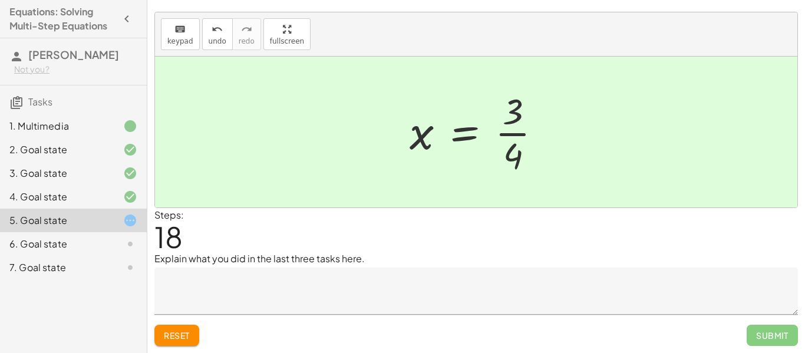
scroll to position [17, 0]
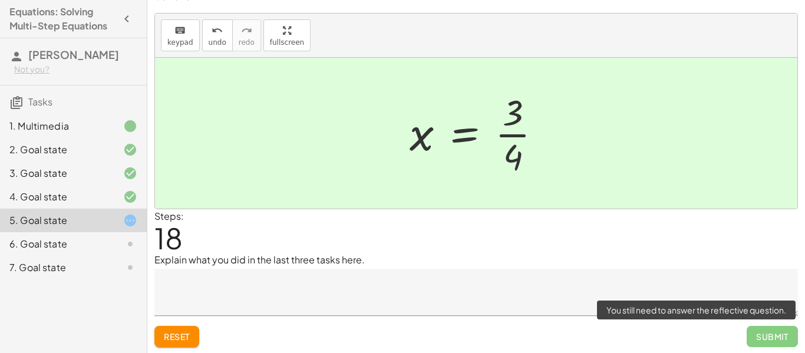
click at [756, 337] on span "Submit" at bounding box center [771, 336] width 51 height 21
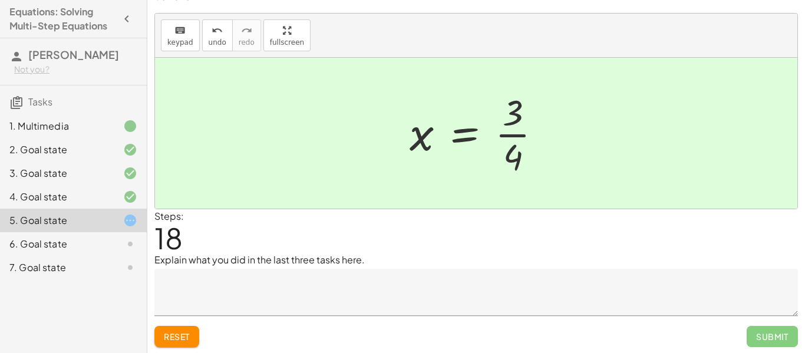
click at [512, 137] on div at bounding box center [480, 133] width 153 height 91
click at [508, 133] on div at bounding box center [480, 133] width 153 height 91
click at [467, 132] on div at bounding box center [480, 133] width 153 height 91
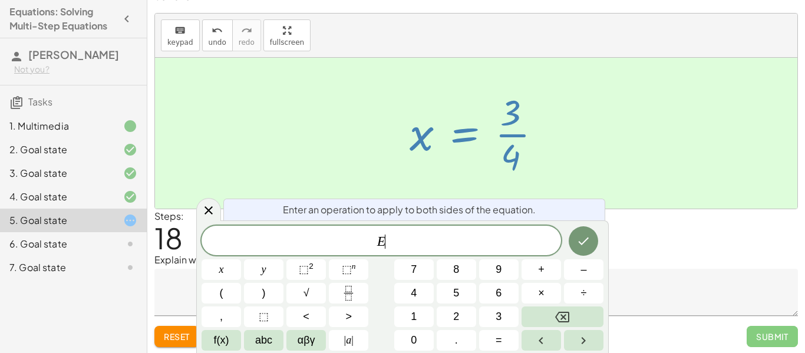
scroll to position [1, 0]
click at [616, 200] on div at bounding box center [476, 133] width 642 height 151
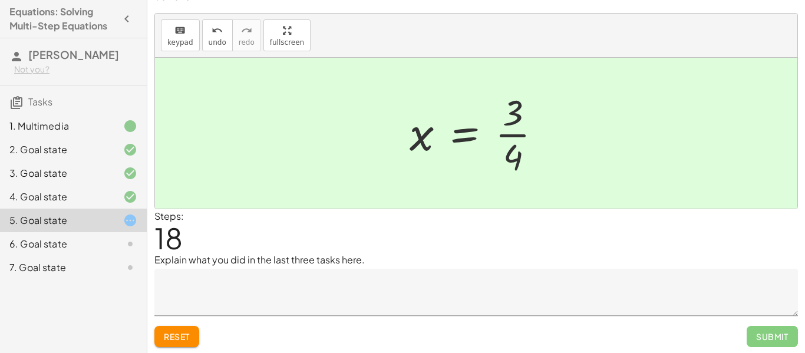
click at [425, 131] on div at bounding box center [480, 133] width 153 height 91
click at [75, 239] on div "6. Goal state" at bounding box center [56, 244] width 95 height 14
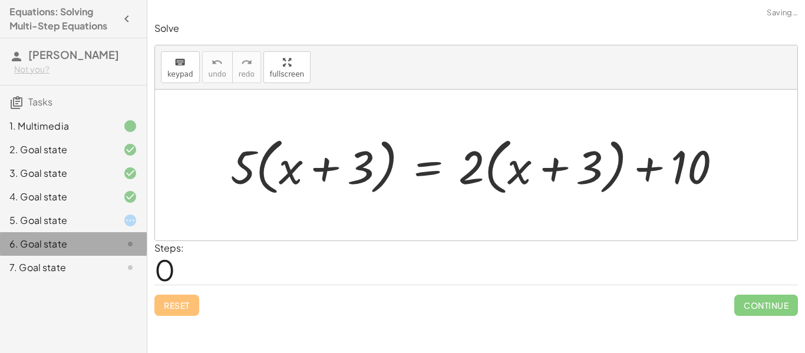
scroll to position [0, 0]
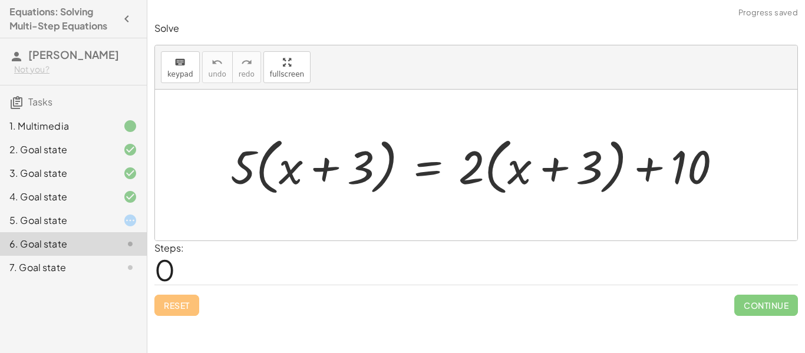
click at [123, 217] on icon at bounding box center [130, 220] width 14 height 14
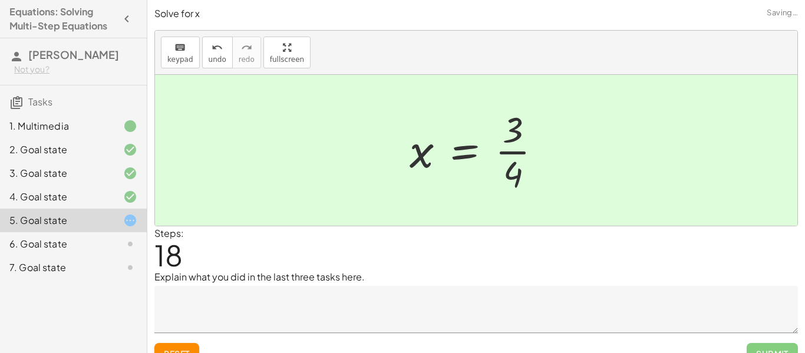
click at [97, 190] on div "4. Goal state" at bounding box center [56, 197] width 95 height 14
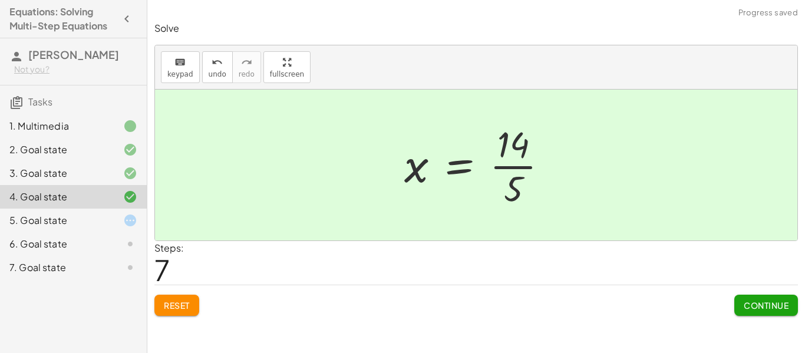
click at [86, 244] on div "6. Goal state" at bounding box center [56, 244] width 95 height 14
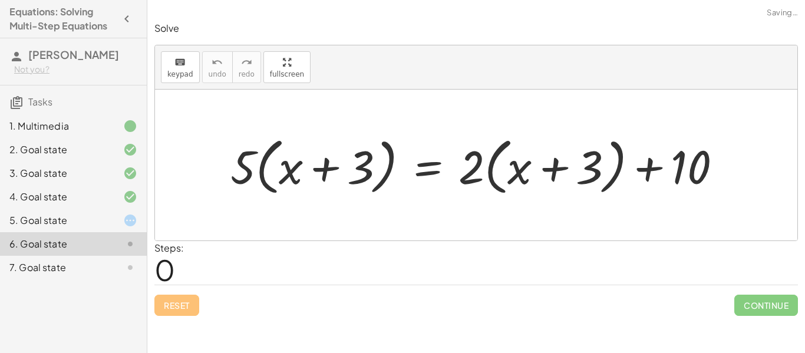
click at [243, 164] on div at bounding box center [480, 165] width 512 height 68
drag, startPoint x: 243, startPoint y: 161, endPoint x: 281, endPoint y: 168, distance: 38.5
click at [281, 168] on div at bounding box center [480, 165] width 512 height 68
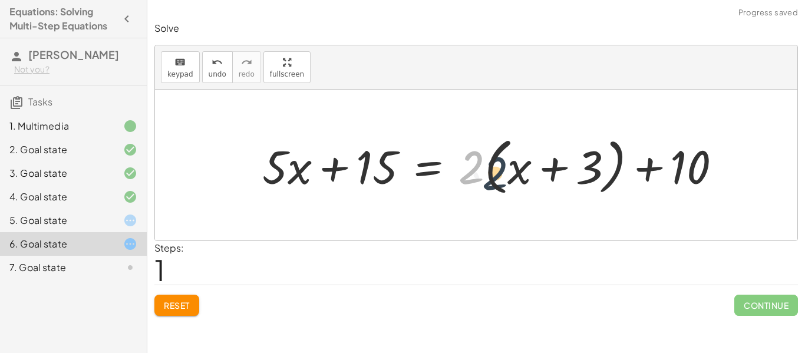
drag, startPoint x: 471, startPoint y: 163, endPoint x: 496, endPoint y: 164, distance: 24.8
click at [496, 164] on div at bounding box center [496, 165] width 480 height 68
drag, startPoint x: 475, startPoint y: 163, endPoint x: 520, endPoint y: 162, distance: 44.8
click at [520, 162] on div at bounding box center [496, 165] width 480 height 68
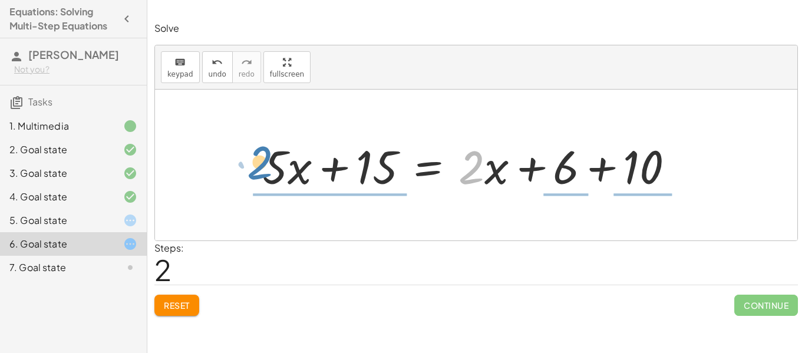
drag, startPoint x: 475, startPoint y: 177, endPoint x: 264, endPoint y: 172, distance: 211.0
click at [264, 172] on div at bounding box center [472, 165] width 433 height 61
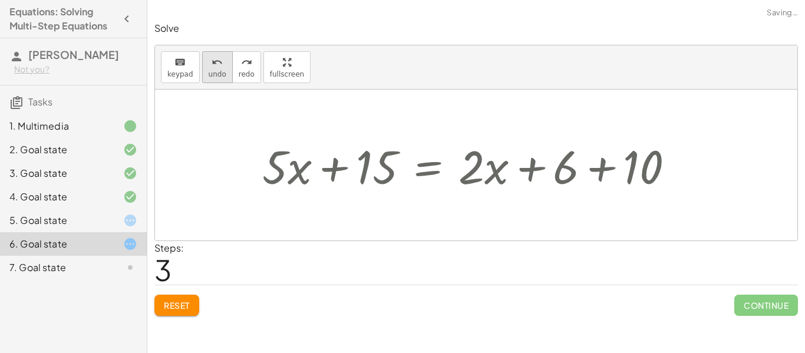
click at [219, 68] on button "undo undo" at bounding box center [217, 67] width 31 height 32
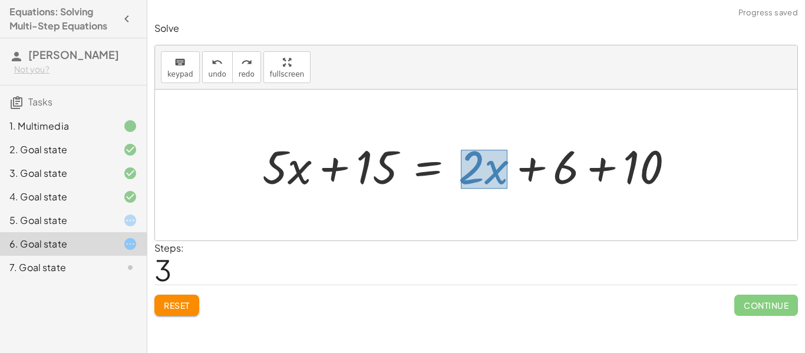
drag, startPoint x: 461, startPoint y: 150, endPoint x: 505, endPoint y: 184, distance: 56.2
click at [505, 184] on div at bounding box center [472, 165] width 433 height 61
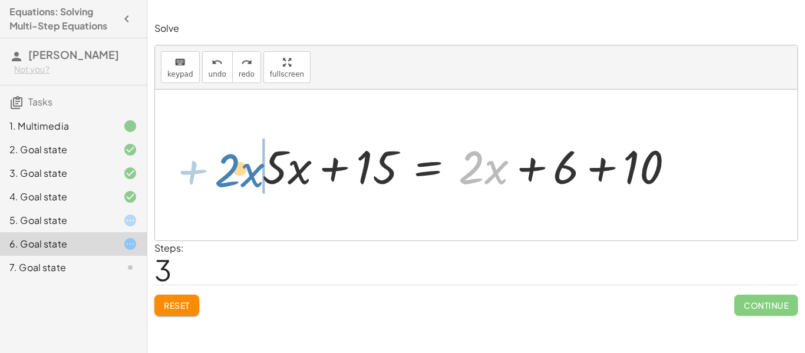
drag, startPoint x: 485, startPoint y: 170, endPoint x: 240, endPoint y: 173, distance: 244.5
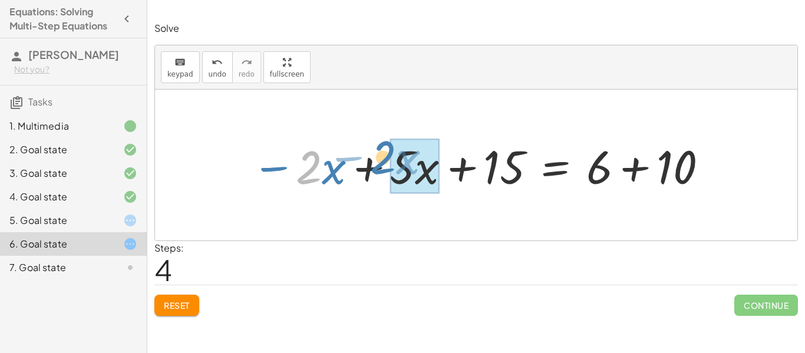
drag, startPoint x: 303, startPoint y: 164, endPoint x: 377, endPoint y: 154, distance: 74.9
click at [377, 154] on div at bounding box center [480, 165] width 469 height 61
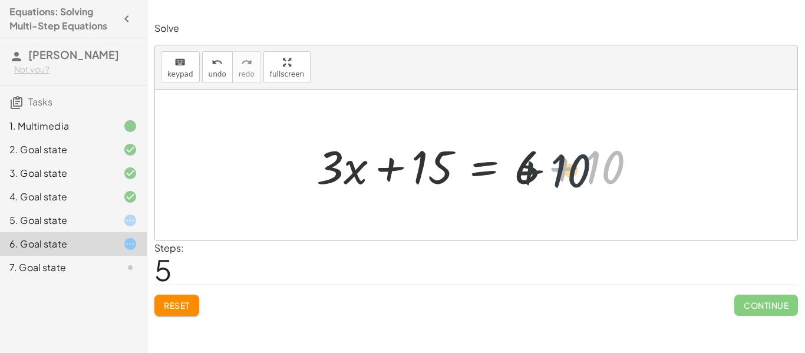
drag, startPoint x: 613, startPoint y: 167, endPoint x: 563, endPoint y: 167, distance: 49.5
click at [563, 167] on div at bounding box center [480, 165] width 340 height 61
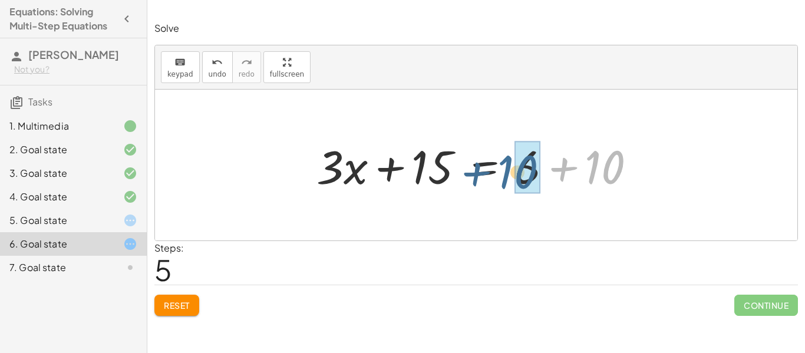
drag, startPoint x: 597, startPoint y: 166, endPoint x: 510, endPoint y: 168, distance: 87.8
click at [510, 168] on div at bounding box center [480, 165] width 340 height 61
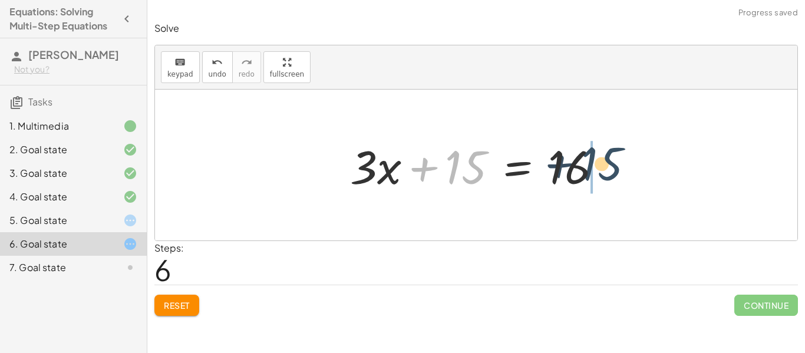
drag, startPoint x: 455, startPoint y: 168, endPoint x: 593, endPoint y: 163, distance: 137.4
click at [593, 163] on div at bounding box center [480, 165] width 273 height 61
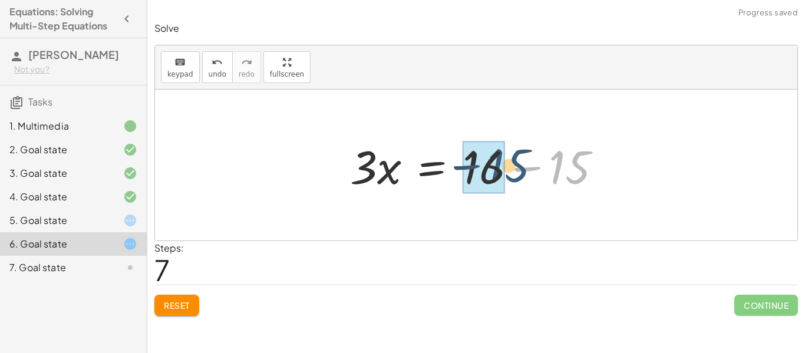
drag, startPoint x: 582, startPoint y: 168, endPoint x: 493, endPoint y: 164, distance: 89.1
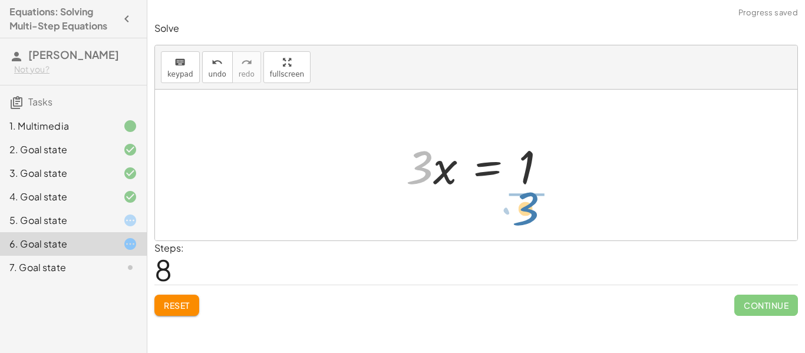
drag, startPoint x: 418, startPoint y: 166, endPoint x: 524, endPoint y: 194, distance: 109.3
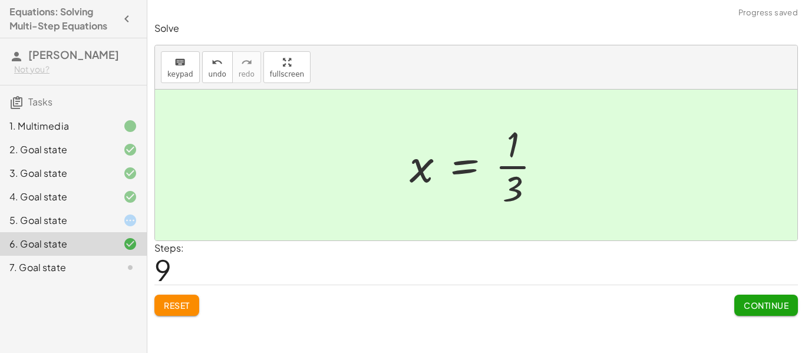
click at [756, 304] on span "Continue" at bounding box center [765, 305] width 45 height 11
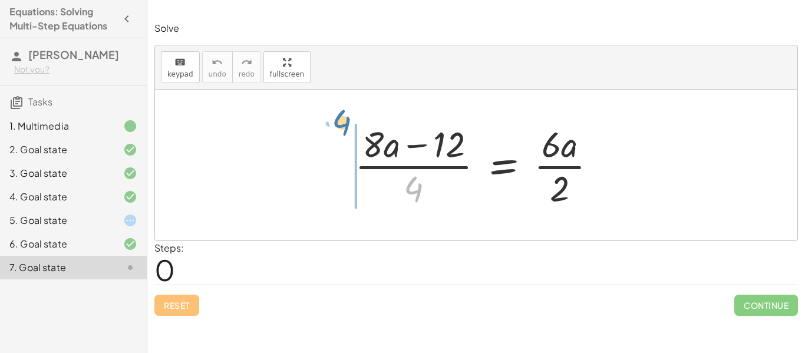
drag, startPoint x: 417, startPoint y: 192, endPoint x: 346, endPoint y: 124, distance: 97.9
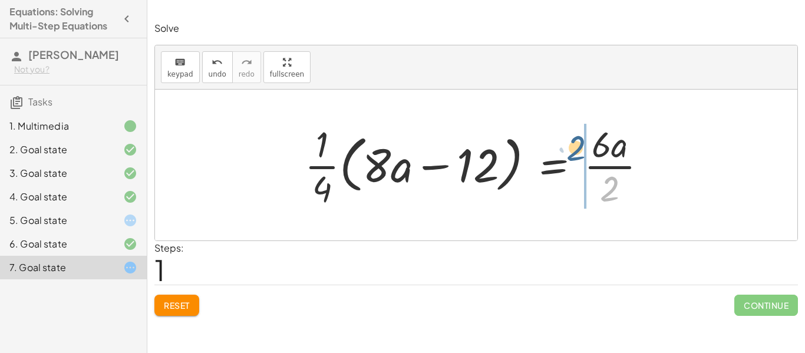
drag, startPoint x: 610, startPoint y: 192, endPoint x: 576, endPoint y: 148, distance: 55.4
click at [576, 148] on div at bounding box center [480, 165] width 363 height 91
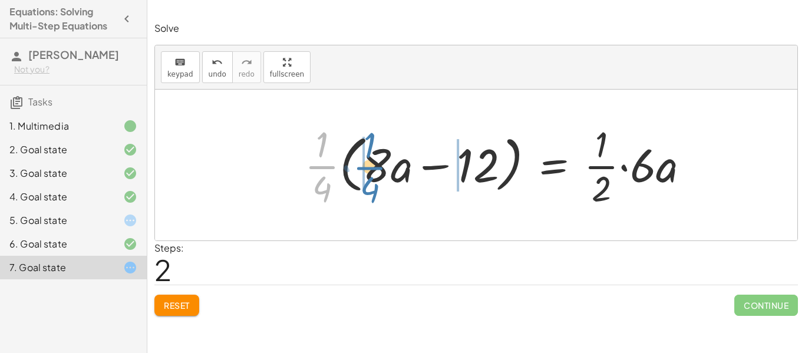
drag, startPoint x: 319, startPoint y: 167, endPoint x: 363, endPoint y: 166, distance: 44.2
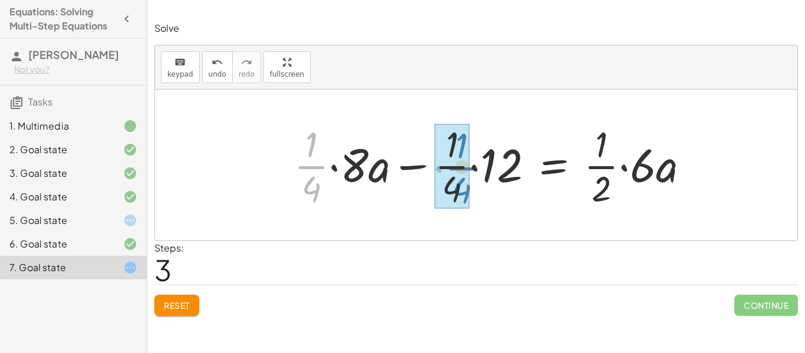
drag, startPoint x: 312, startPoint y: 163, endPoint x: 457, endPoint y: 164, distance: 144.9
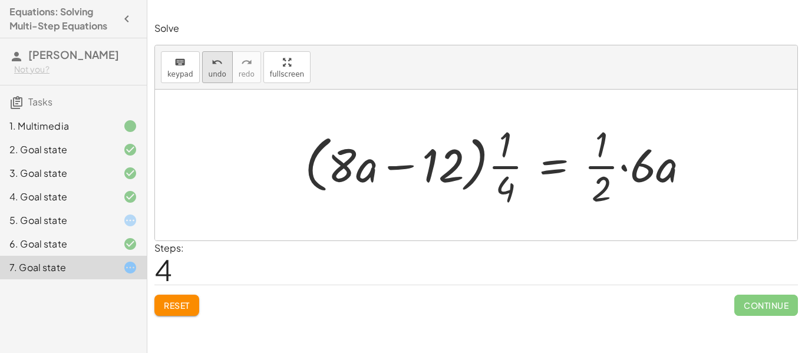
click at [215, 65] on icon "undo" at bounding box center [216, 62] width 11 height 14
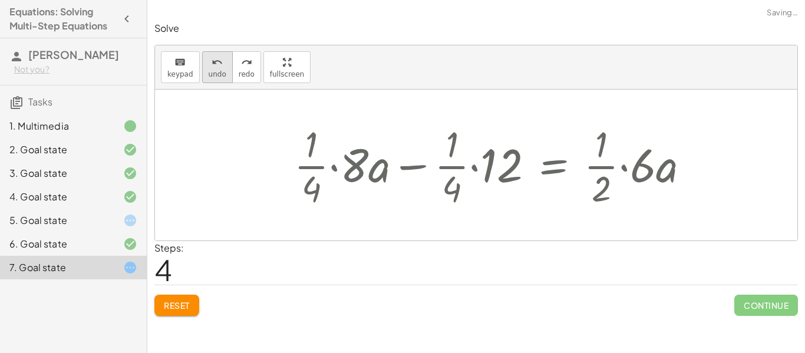
click at [215, 65] on icon "undo" at bounding box center [216, 62] width 11 height 14
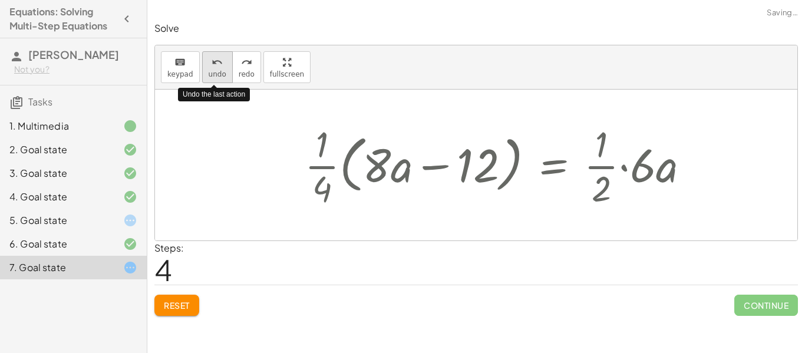
click at [215, 65] on icon "undo" at bounding box center [216, 62] width 11 height 14
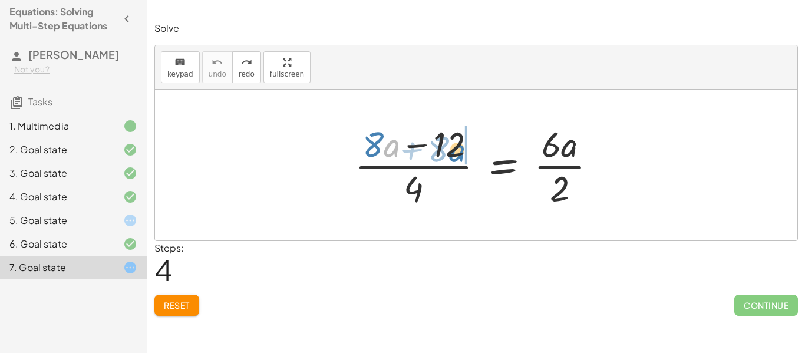
drag, startPoint x: 391, startPoint y: 145, endPoint x: 456, endPoint y: 147, distance: 64.8
click at [456, 147] on div at bounding box center [480, 165] width 263 height 91
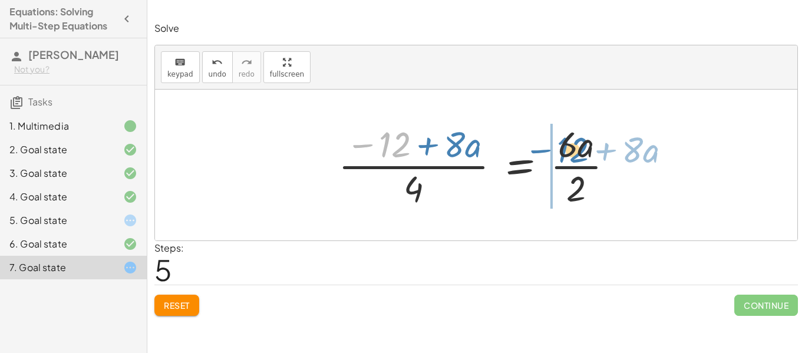
drag, startPoint x: 400, startPoint y: 141, endPoint x: 577, endPoint y: 146, distance: 176.8
click at [577, 146] on div at bounding box center [480, 165] width 296 height 91
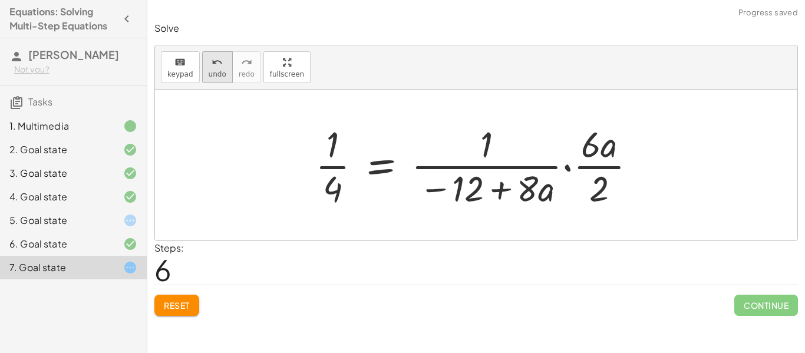
click at [210, 77] on span "undo" at bounding box center [218, 74] width 18 height 8
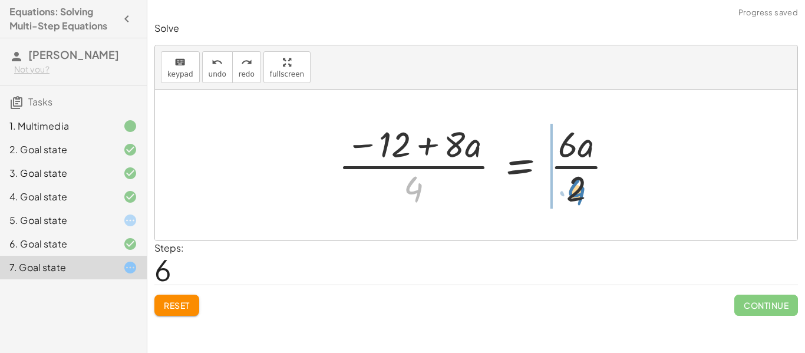
drag, startPoint x: 413, startPoint y: 181, endPoint x: 576, endPoint y: 184, distance: 162.6
click at [576, 184] on div at bounding box center [480, 165] width 296 height 91
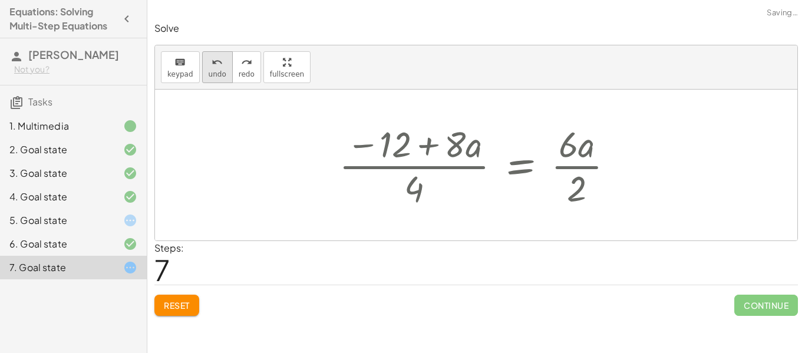
click at [210, 72] on span "undo" at bounding box center [218, 74] width 18 height 8
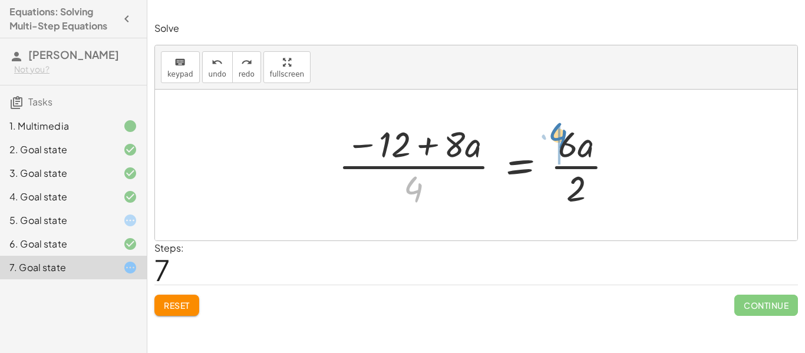
drag, startPoint x: 415, startPoint y: 184, endPoint x: 557, endPoint y: 128, distance: 152.6
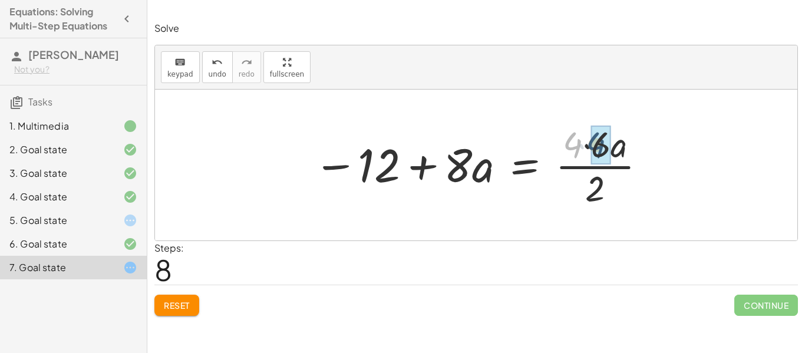
drag, startPoint x: 569, startPoint y: 148, endPoint x: 592, endPoint y: 148, distance: 23.0
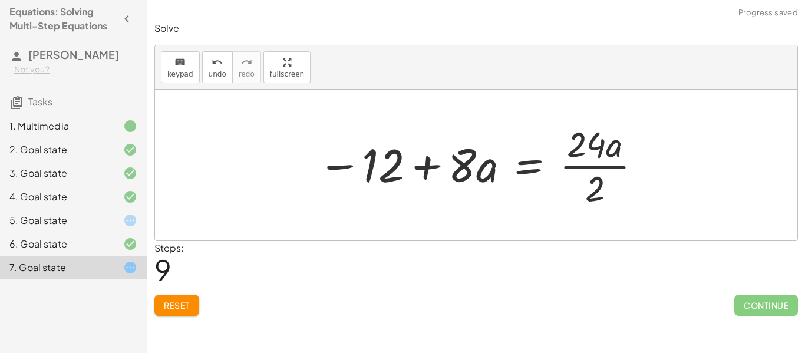
click at [131, 219] on icon at bounding box center [130, 220] width 14 height 14
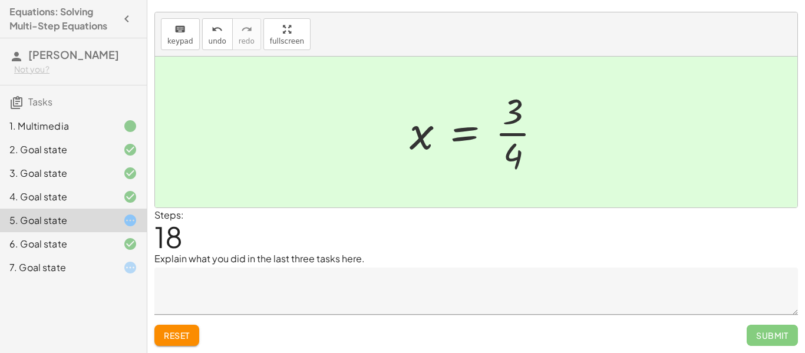
scroll to position [18, 0]
click at [64, 272] on div "7. Goal state" at bounding box center [56, 267] width 95 height 14
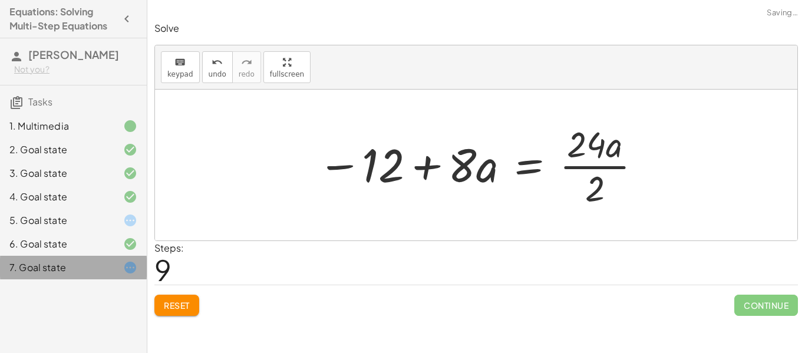
scroll to position [0, 0]
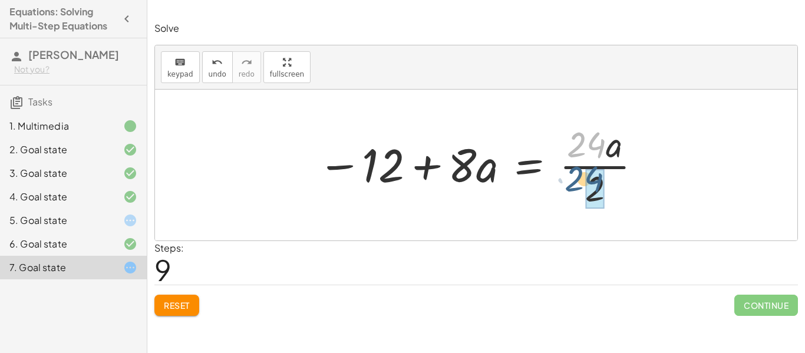
drag, startPoint x: 596, startPoint y: 142, endPoint x: 593, endPoint y: 173, distance: 31.3
